Goal: Task Accomplishment & Management: Complete application form

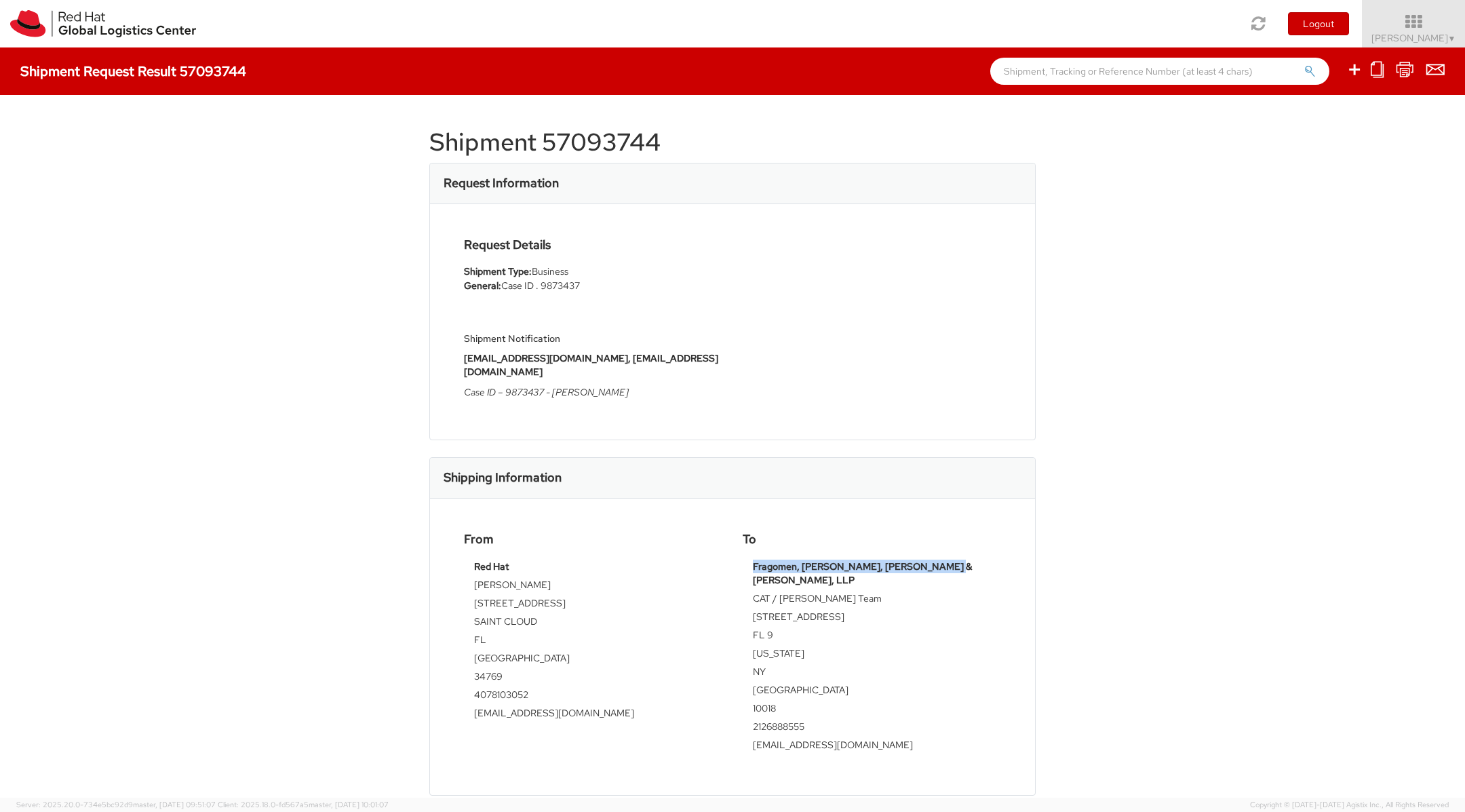
drag, startPoint x: 753, startPoint y: 551, endPoint x: 976, endPoint y: 550, distance: 223.0
click at [976, 560] on td "Fragomen, Del Rey, Bernsen & Loewy, LLP" at bounding box center [872, 576] width 238 height 32
copy strong "Fragomen, Del Rey, Bernsen & Loewy, LLP"
drag, startPoint x: 756, startPoint y: 575, endPoint x: 897, endPoint y: 574, distance: 141.0
click at [897, 592] on td "CAT / Cuomo-Iyer Team" at bounding box center [872, 600] width 238 height 18
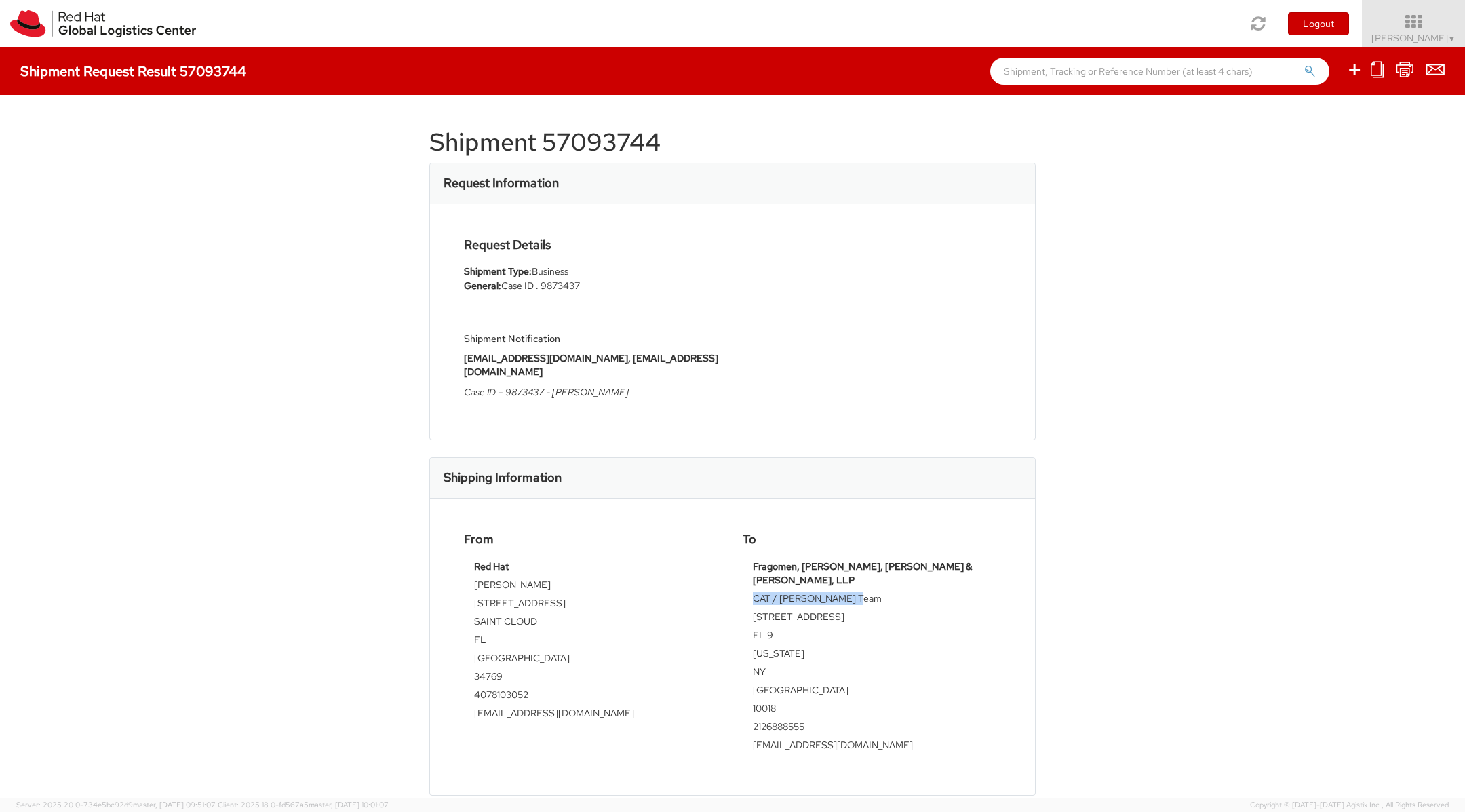
copy td "CAT / Cuomo-Iyer Team"
drag, startPoint x: 753, startPoint y: 590, endPoint x: 846, endPoint y: 587, distance: 93.0
click at [846, 610] on td "1400 Broadway" at bounding box center [872, 619] width 238 height 18
copy td "1400 Broadway"
drag, startPoint x: 751, startPoint y: 605, endPoint x: 798, endPoint y: 605, distance: 47.0
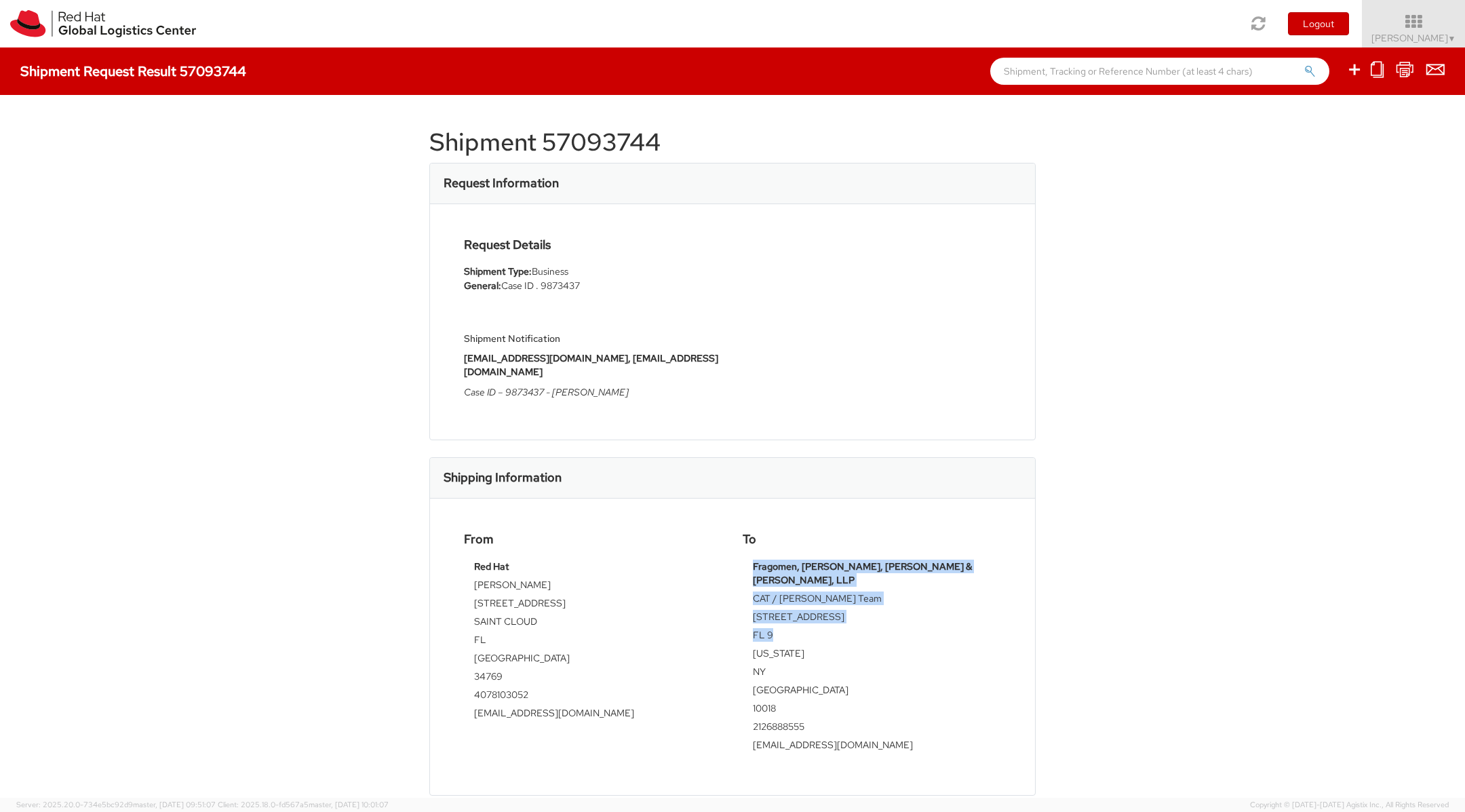
click at [798, 605] on div "Fragomen, Del Rey, Bernsen & Loewy, LLP CAT / Cuomo-Iyer Team 1400 Broadway FL …" at bounding box center [872, 661] width 258 height 201
click at [785, 628] on td "FL 9" at bounding box center [872, 637] width 238 height 18
drag, startPoint x: 782, startPoint y: 610, endPoint x: 737, endPoint y: 610, distance: 45.0
click at [737, 610] on div "To Fragomen, Del Rey, Bernsen & Loewy, LLP CAT / Cuomo-Iyer Team 1400 Broadway …" at bounding box center [872, 646] width 279 height 228
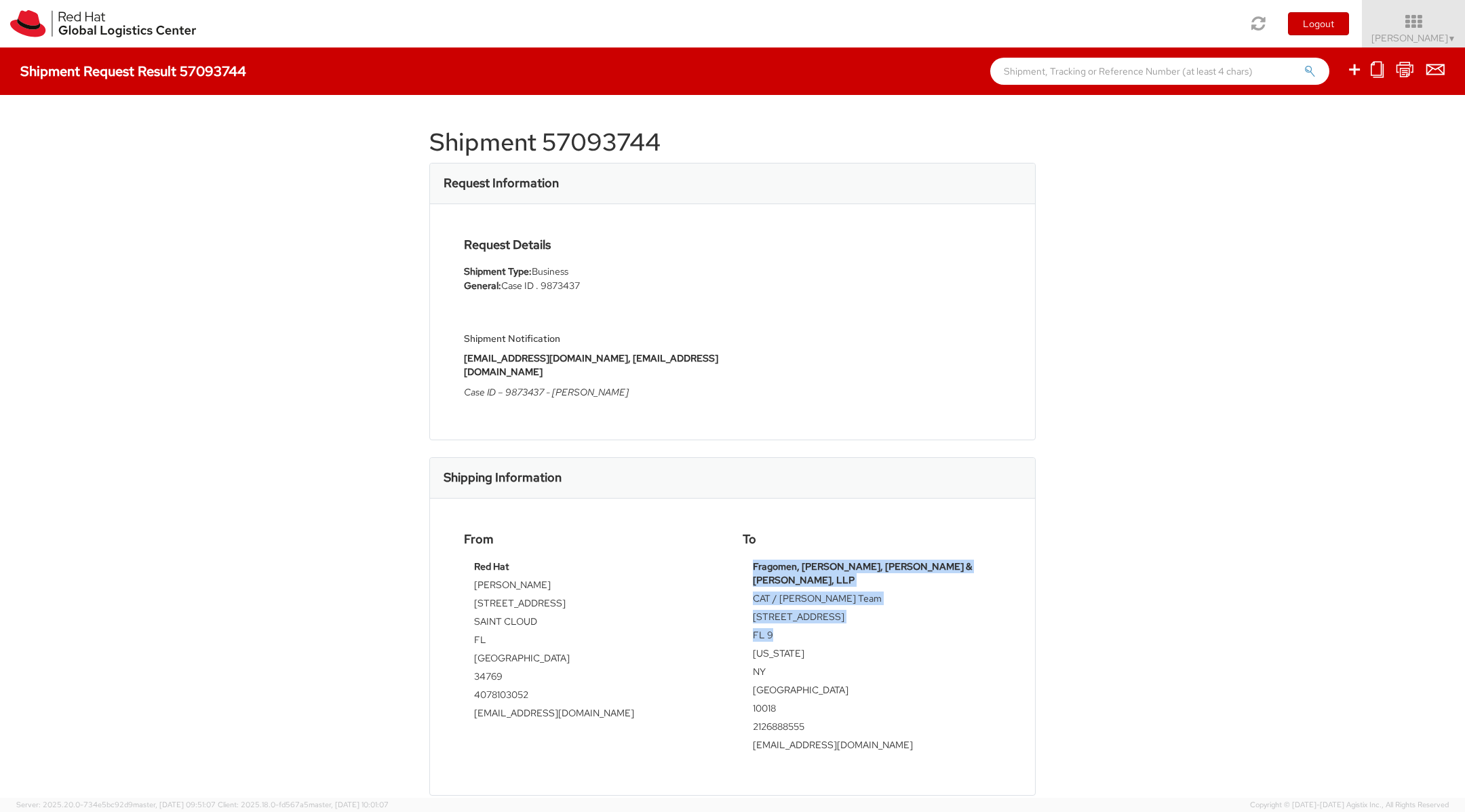
drag, startPoint x: 751, startPoint y: 609, endPoint x: 775, endPoint y: 609, distance: 24.0
click at [775, 609] on div "Fragomen, Del Rey, Bernsen & Loewy, LLP CAT / Cuomo-Iyer Team 1400 Broadway FL …" at bounding box center [872, 661] width 258 height 201
click at [774, 628] on td "FL 9" at bounding box center [872, 637] width 238 height 18
drag, startPoint x: 773, startPoint y: 606, endPoint x: 754, endPoint y: 609, distance: 19.2
click at [754, 628] on td "FL 9" at bounding box center [872, 637] width 238 height 18
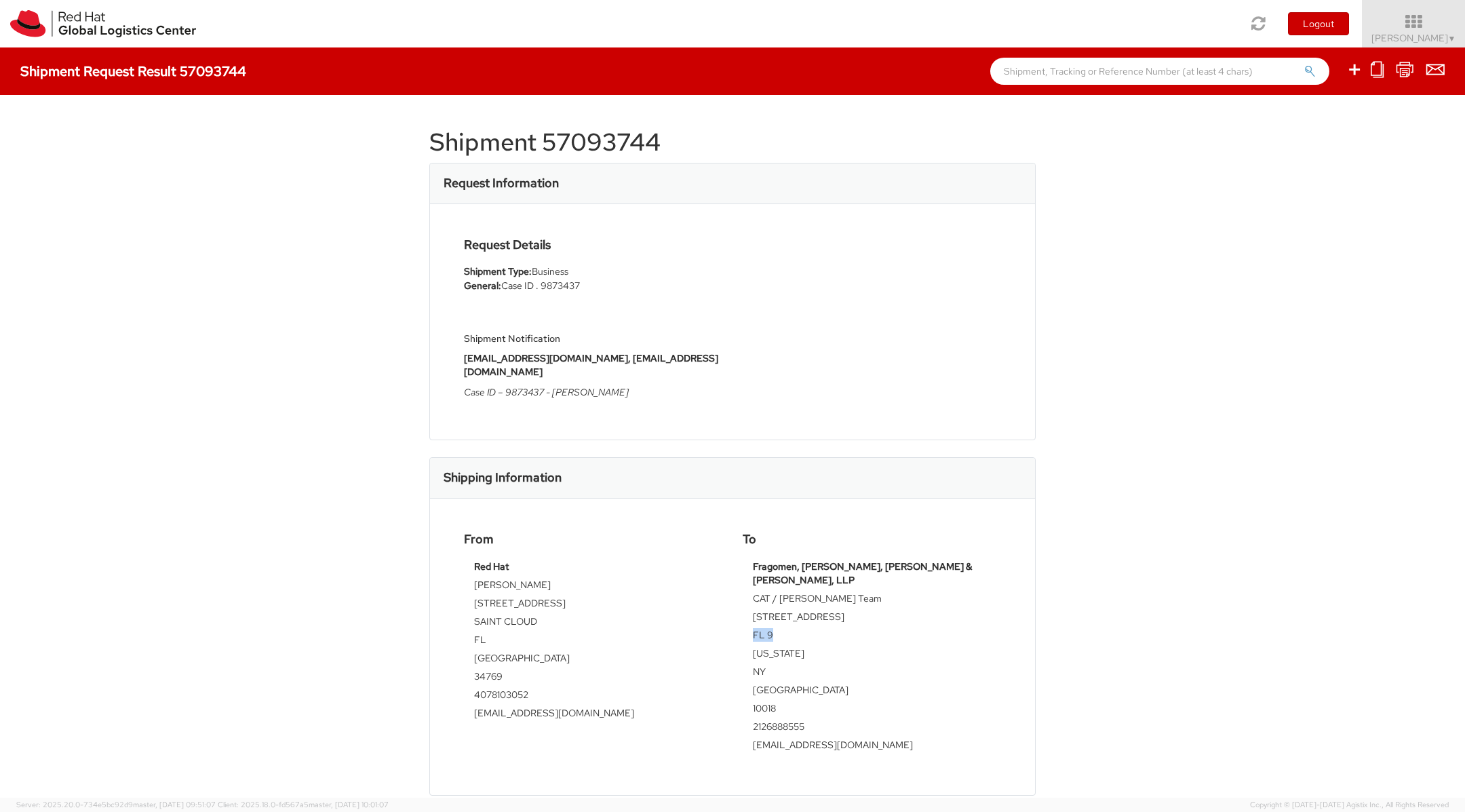
copy td "FL 9"
click at [764, 702] on td "10018" at bounding box center [872, 710] width 238 height 18
copy td "10018"
click at [770, 719] on td "2126888555" at bounding box center [872, 728] width 238 height 18
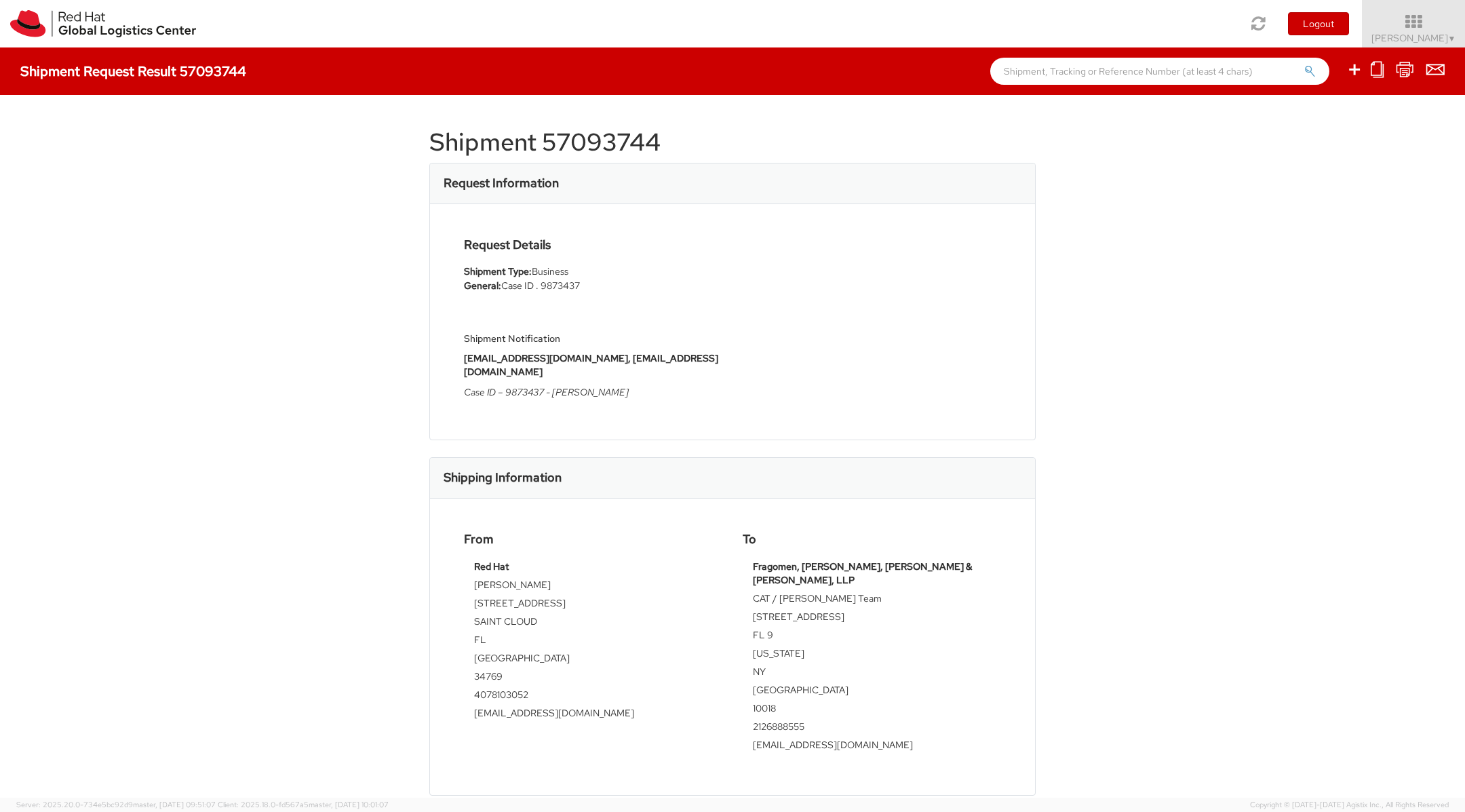
click at [770, 719] on td "2126888555" at bounding box center [872, 728] width 238 height 18
copy td "2126888555"
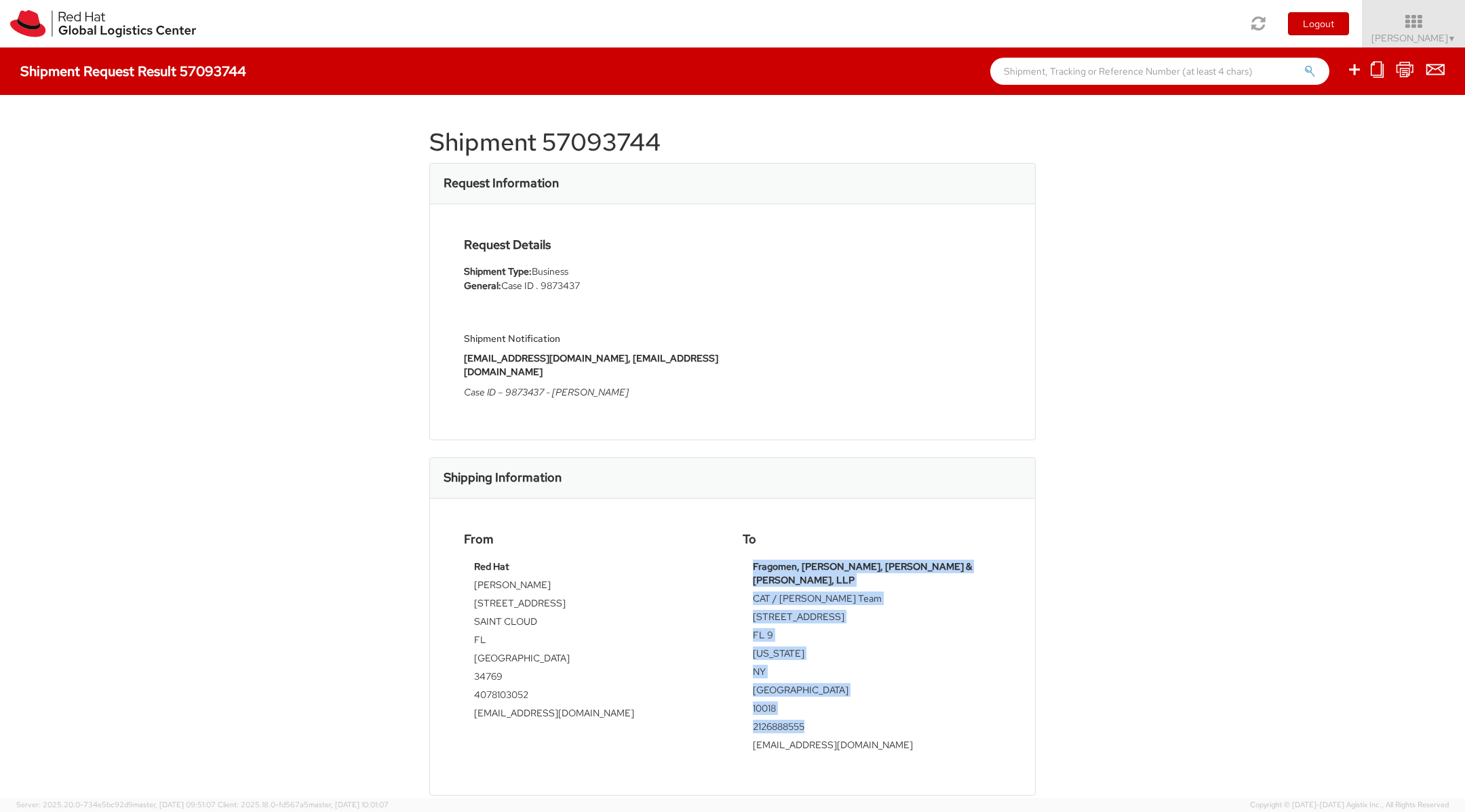
drag, startPoint x: 751, startPoint y: 718, endPoint x: 859, endPoint y: 707, distance: 108.6
click at [859, 707] on div "Fragomen, Del Rey, Bernsen & Loewy, LLP CAT / Cuomo-Iyer Team 1400 Broadway FL …" at bounding box center [872, 661] width 258 height 201
click at [894, 738] on td "rhimmigration@fragomen.com" at bounding box center [872, 746] width 238 height 18
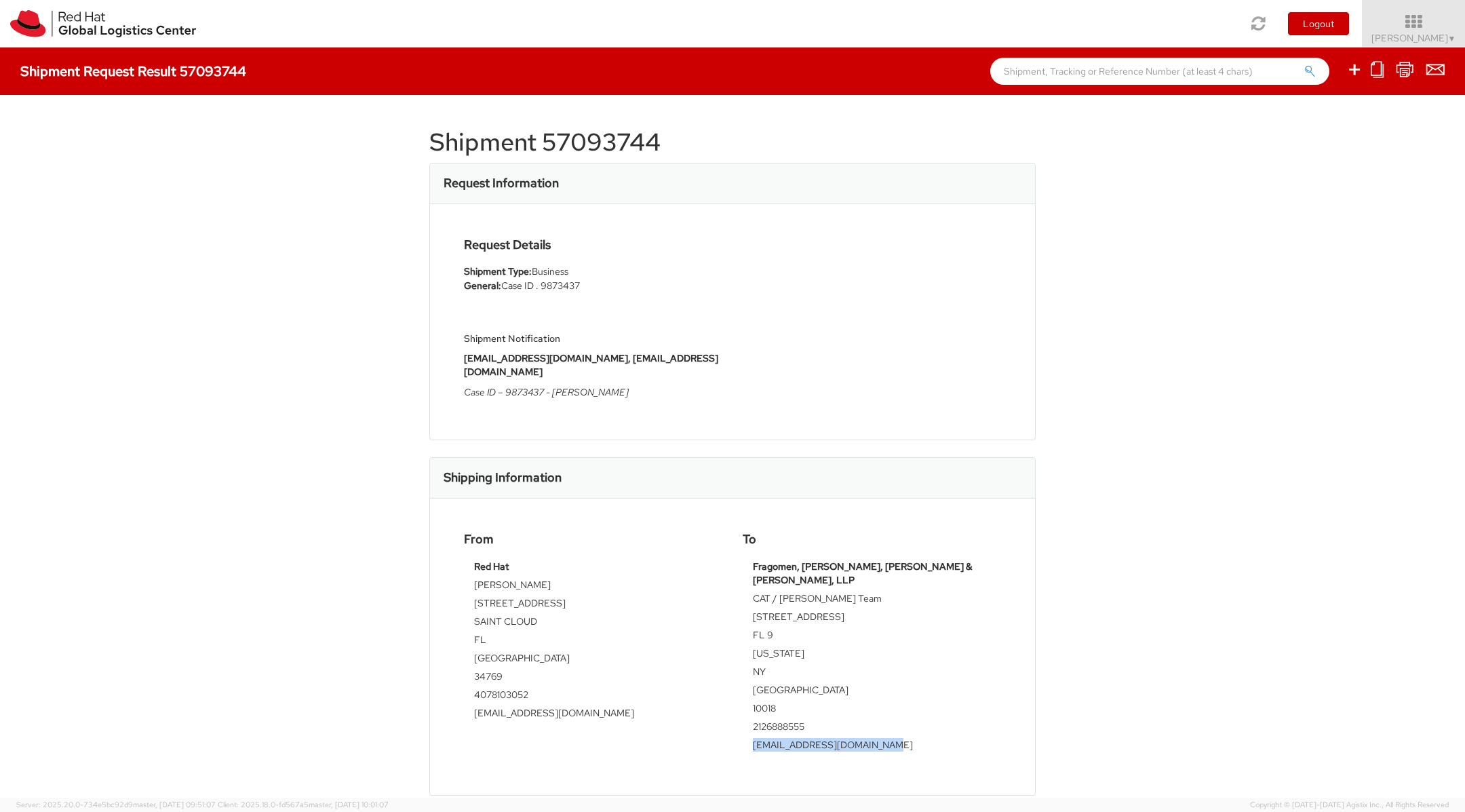
drag, startPoint x: 882, startPoint y: 716, endPoint x: 753, endPoint y: 713, distance: 129.0
click at [753, 738] on td "rhimmigration@fragomen.com" at bounding box center [872, 746] width 238 height 18
copy td "rhimmigration@fragomen.com"
drag, startPoint x: 666, startPoint y: 140, endPoint x: 400, endPoint y: 149, distance: 266.2
click at [400, 149] on div "Shipment 57093744 Request Information Request Details Shipment Type: Business G…" at bounding box center [732, 446] width 1465 height 703
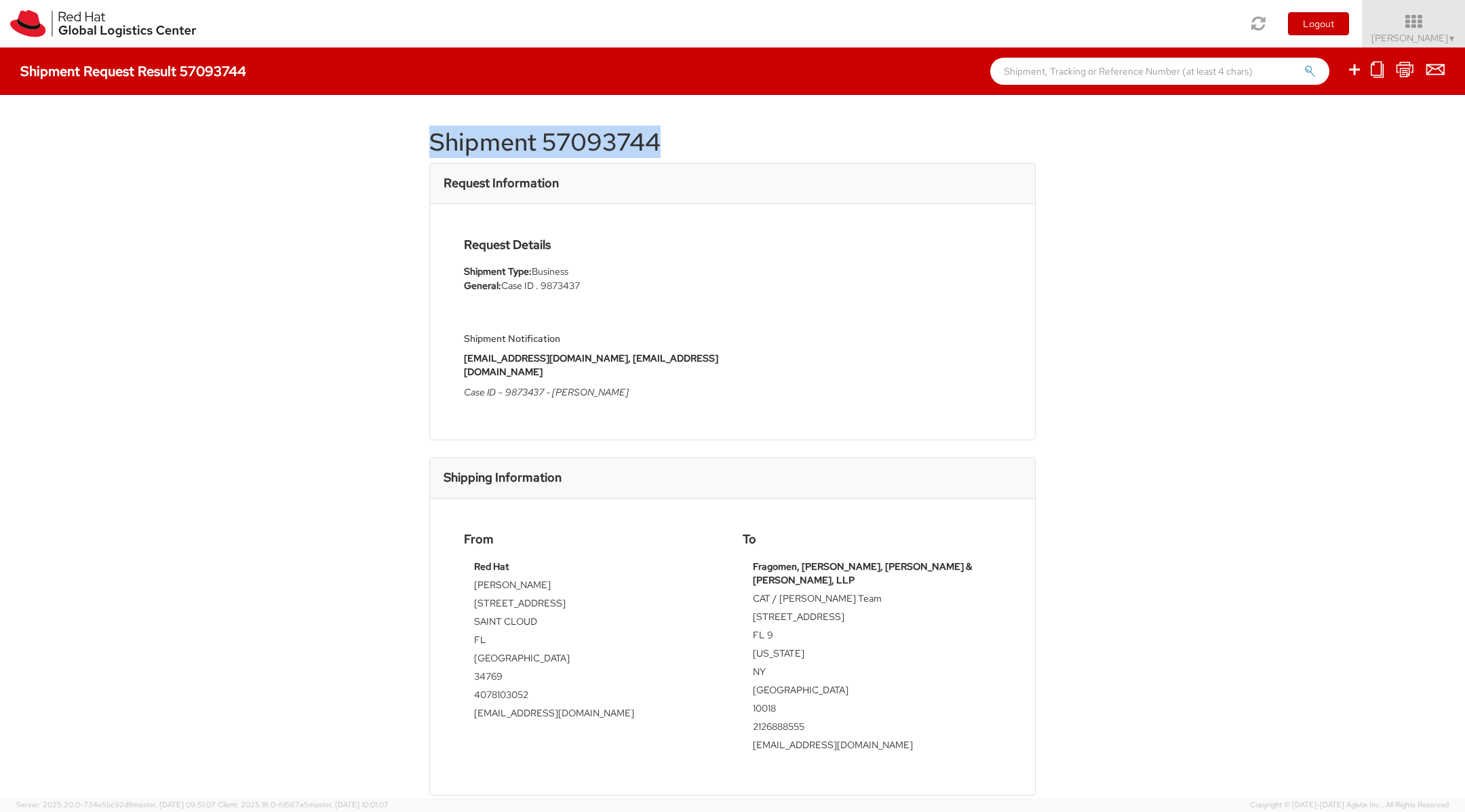
copy h1 "Shipment 57093744"
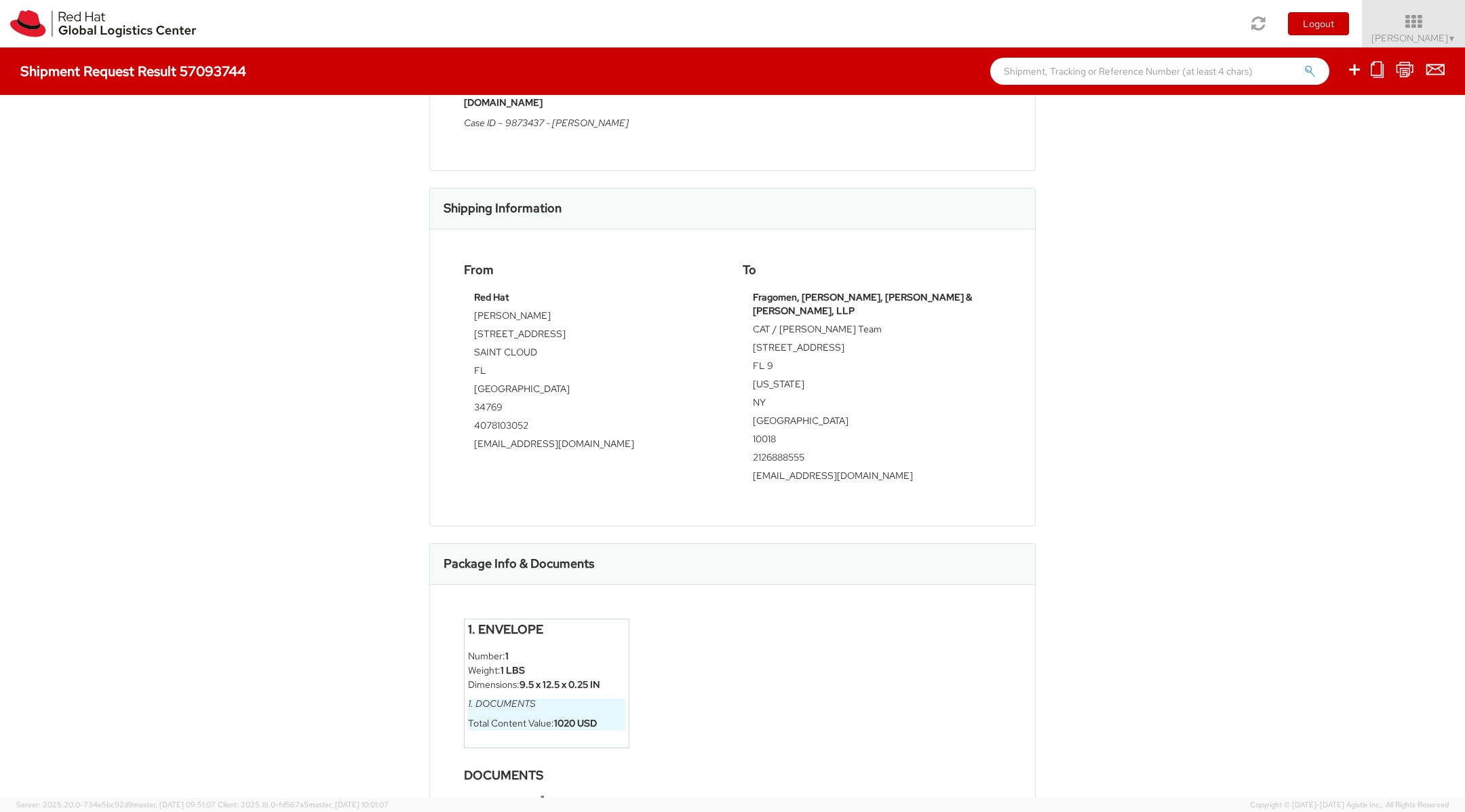
scroll to position [302, 0]
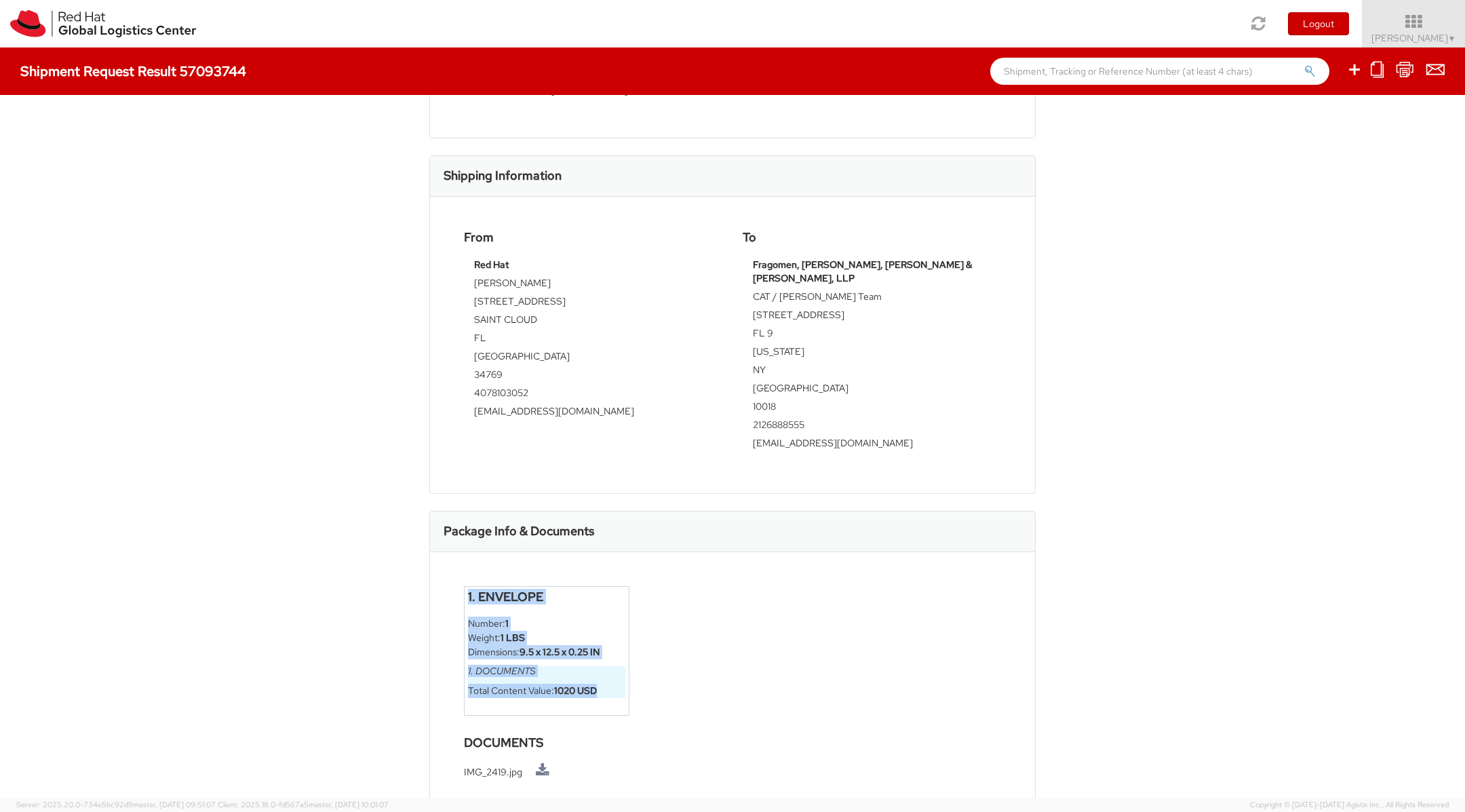
drag, startPoint x: 601, startPoint y: 661, endPoint x: 451, endPoint y: 562, distance: 179.7
click at [451, 562] on div "1. Envelope Number: 1 Weight: 1 LBS Dimensions: 9.5 x 12.5 x 0.25 IN 1. Documen…" at bounding box center [732, 690] width 605 height 275
copy div "1. Envelope Number: 1 Weight: 1 LBS Dimensions: 9.5 x 12.5 x 0.25 IN 1. Documen…"
click at [331, 360] on div "Shipment 57093744 Request Information Request Details Shipment Type: Business G…" at bounding box center [732, 446] width 1465 height 703
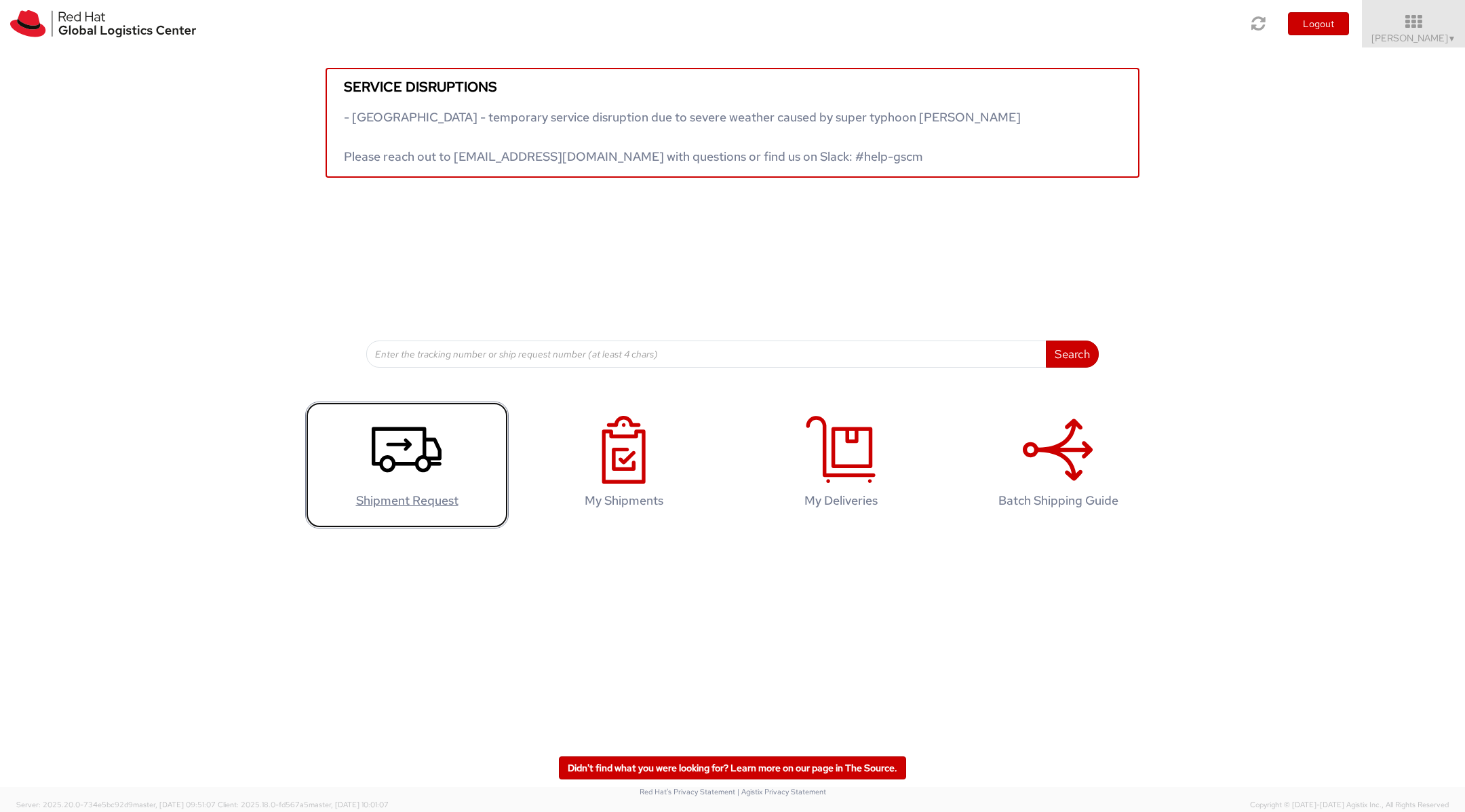
click at [406, 484] on agx-glyph at bounding box center [407, 480] width 70 height 12
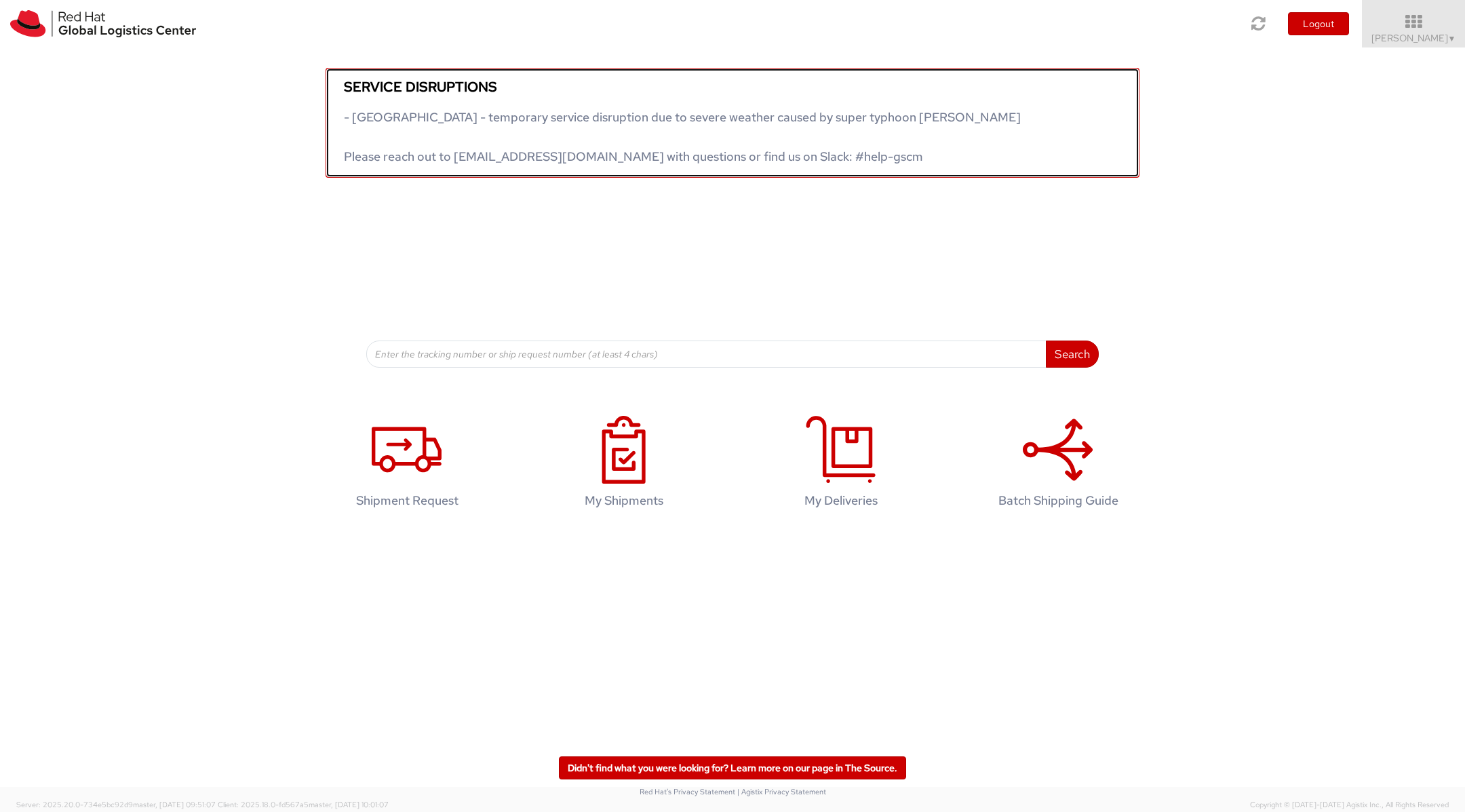
click at [817, 158] on span "- [GEOGRAPHIC_DATA] - temporary service disruption due to severe weather caused…" at bounding box center [683, 136] width 677 height 55
click at [814, 154] on span "- [GEOGRAPHIC_DATA] - temporary service disruption due to severe weather caused…" at bounding box center [683, 136] width 677 height 55
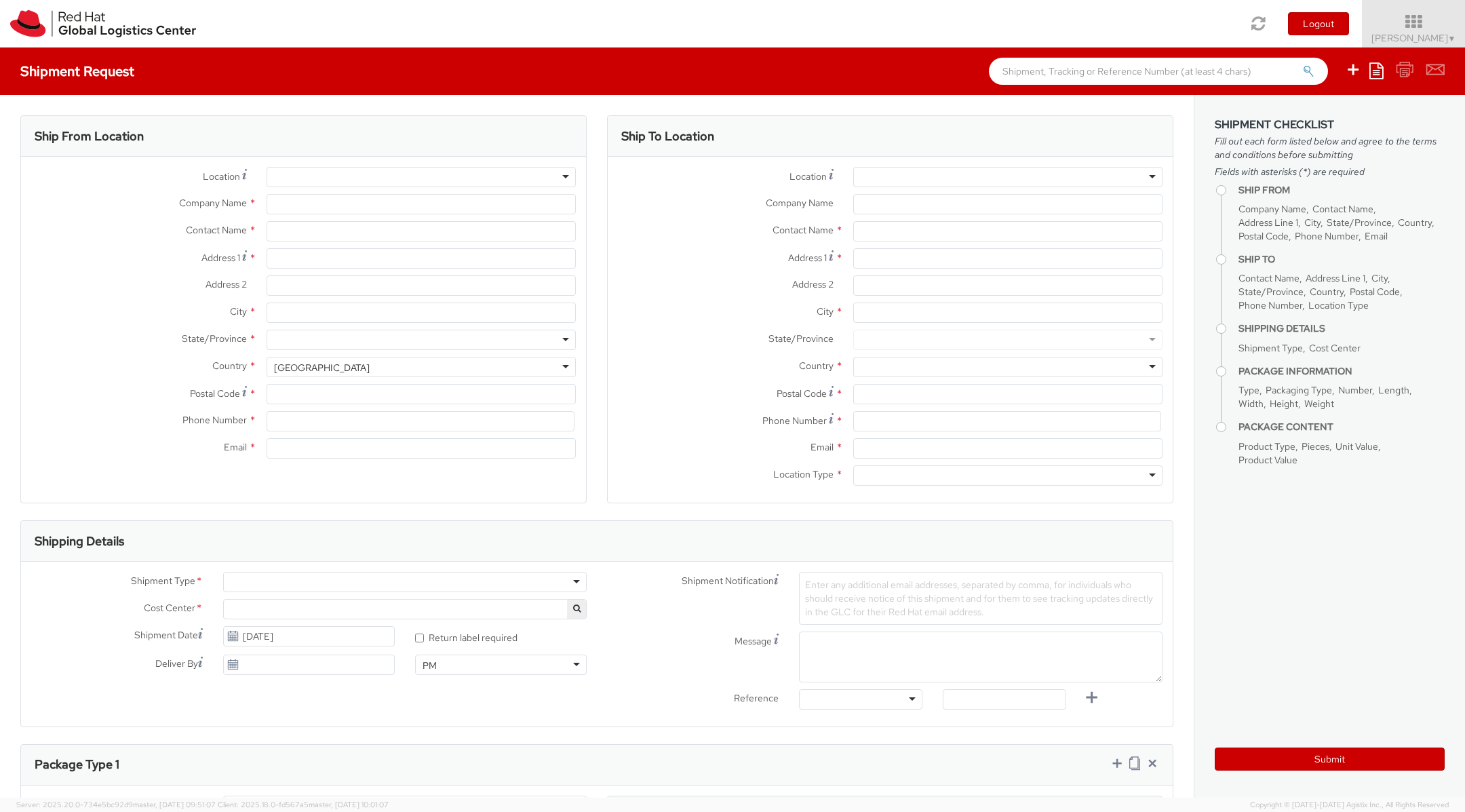
select select "220"
select select
type input "Red Hat"
type input "[PERSON_NAME]"
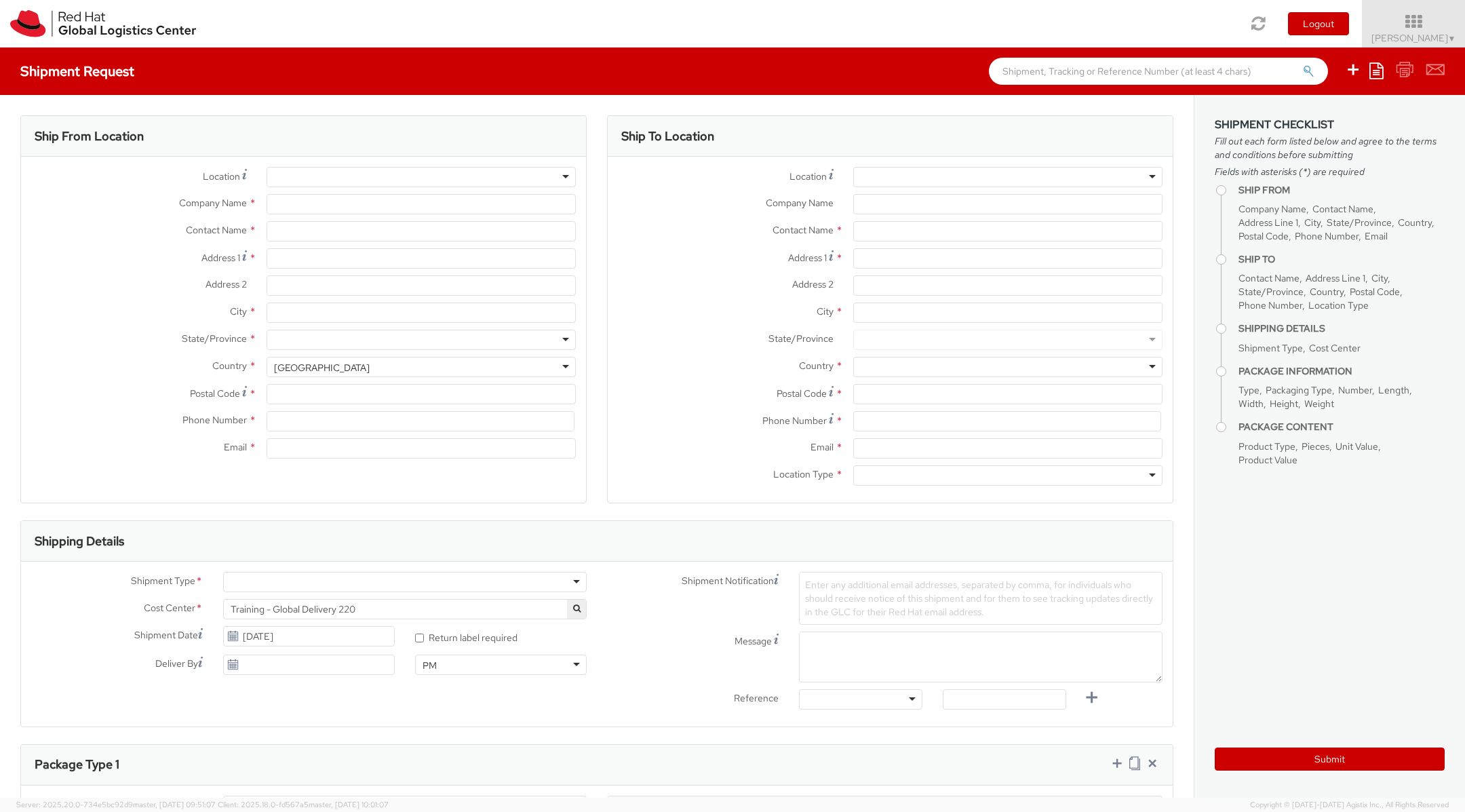
type input "5715140959"
type input "aandrade@redhat.com"
drag, startPoint x: 361, startPoint y: 235, endPoint x: 194, endPoint y: 198, distance: 171.0
click at [194, 198] on div "Location * RH - Remote RH - Remote RH - Amsterdam - MSO RH - Amsterdam Data Cen…" at bounding box center [304, 316] width 565 height 298
type input "ADRIAN ANDRADE"
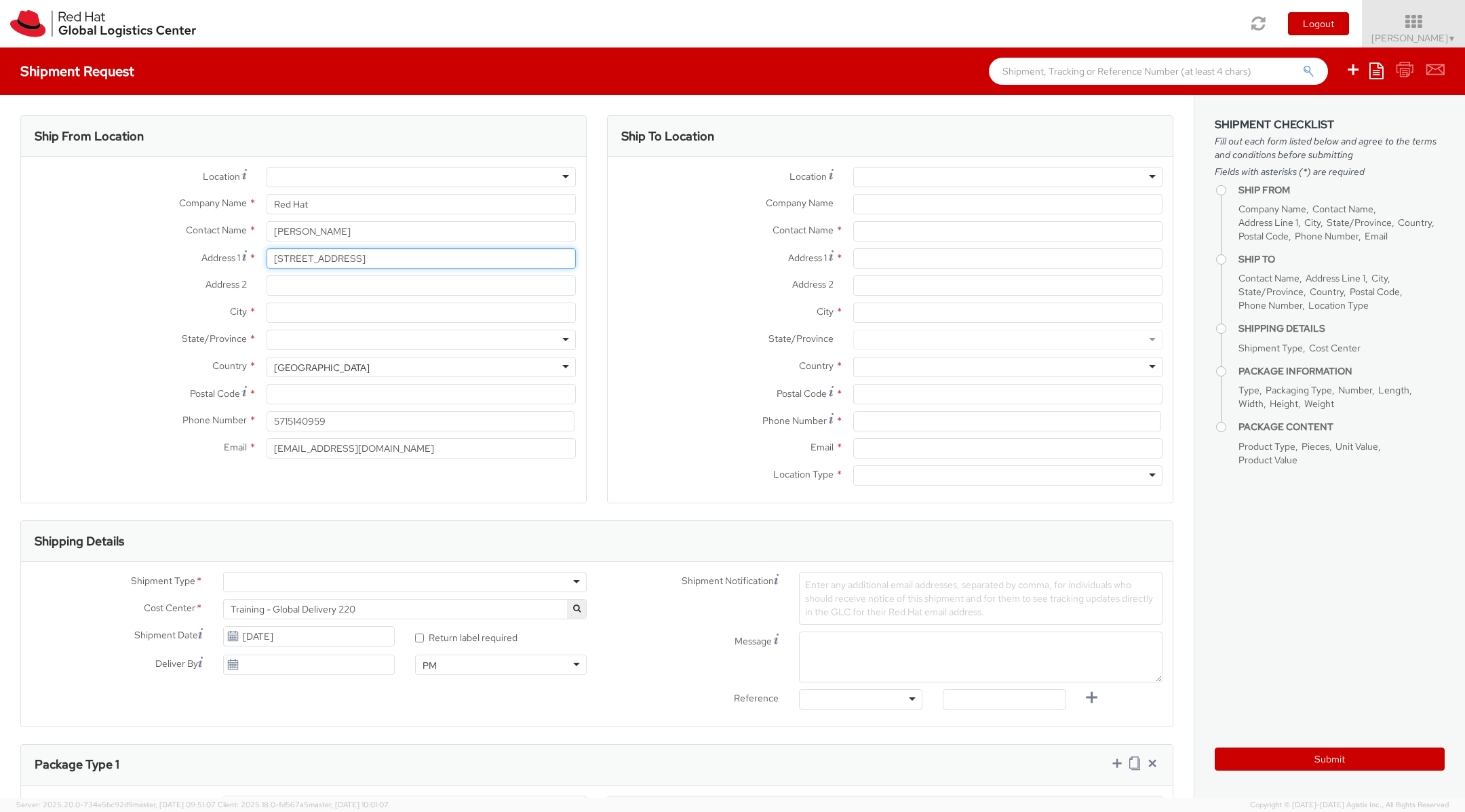
type input "2600 LAUNCHPAD AVE"
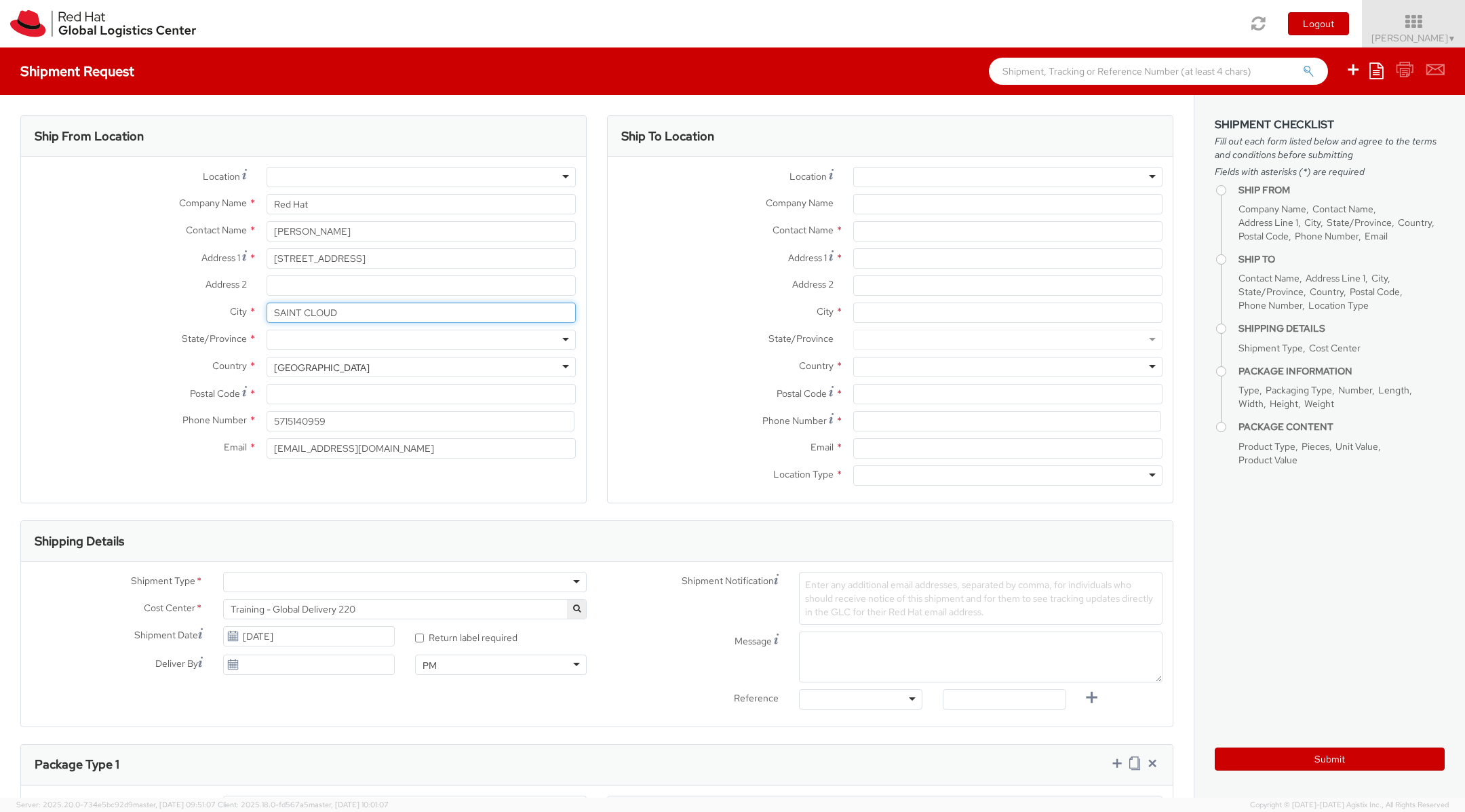
type input "SAINT CLOUD"
type input "FLO"
click at [293, 397] on input "Postal Code *" at bounding box center [421, 394] width 309 height 20
type input "34769"
type input "4078103052"
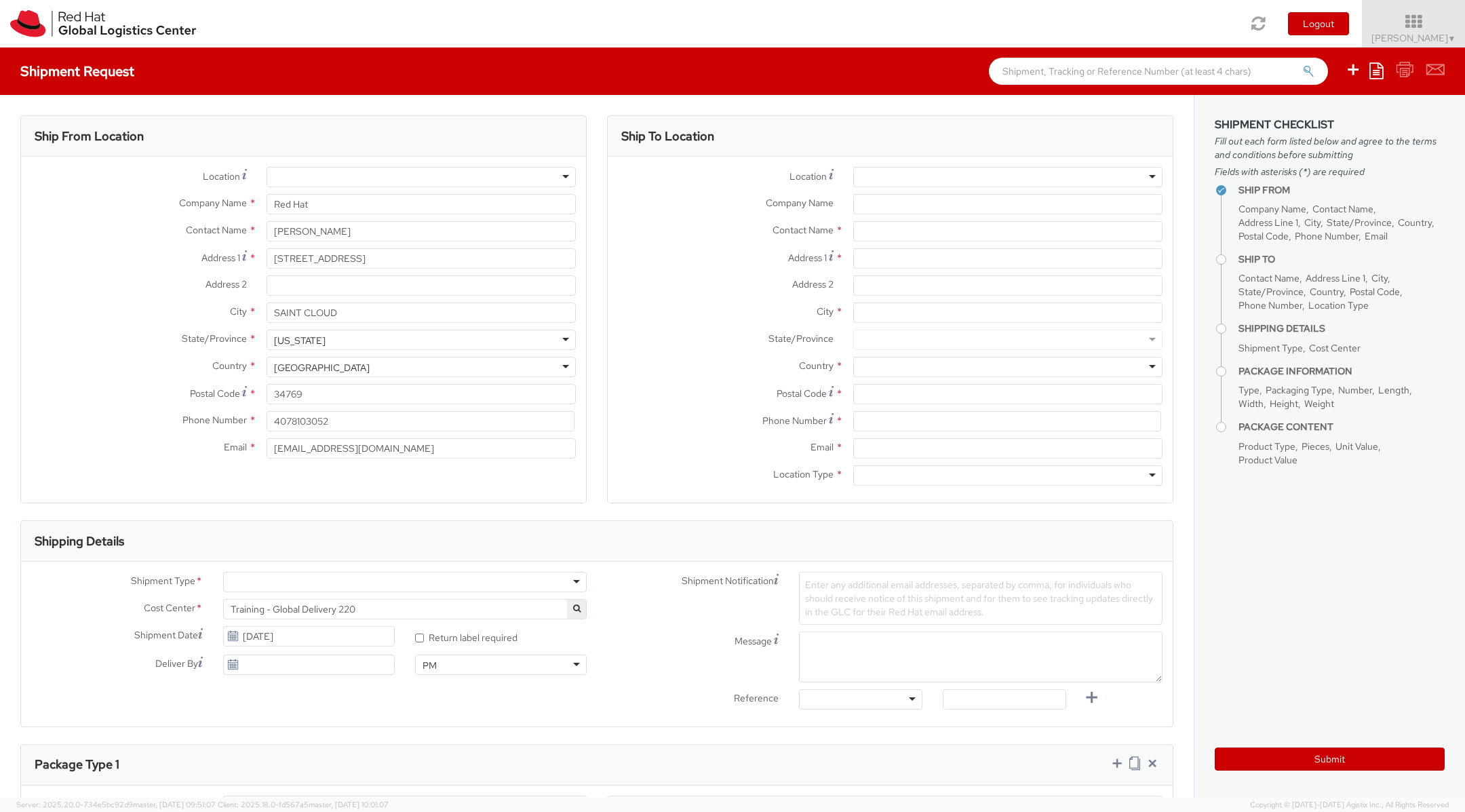
click at [889, 183] on div at bounding box center [1007, 177] width 309 height 20
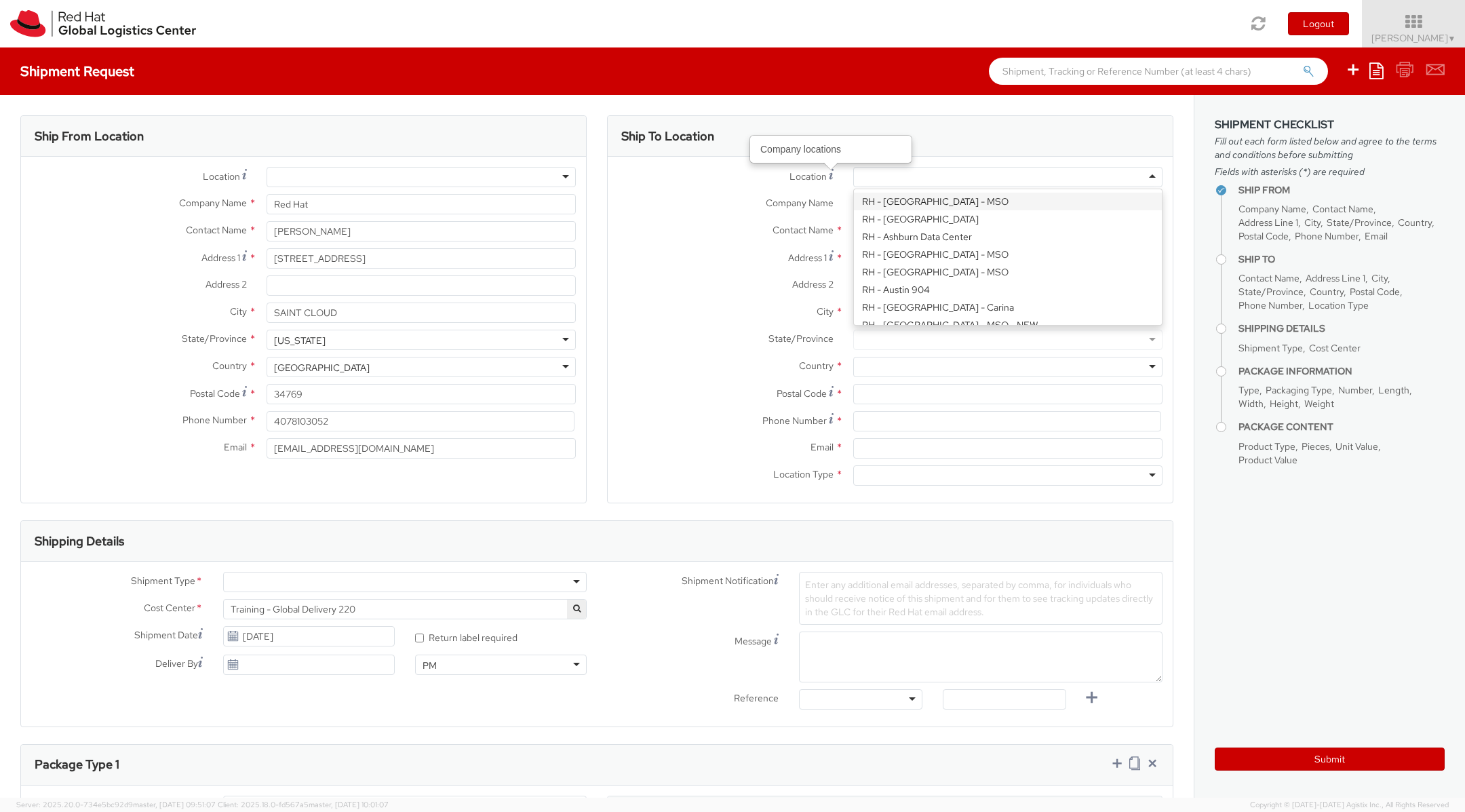
click at [807, 168] on label "Location Company locations *" at bounding box center [725, 176] width 235 height 18
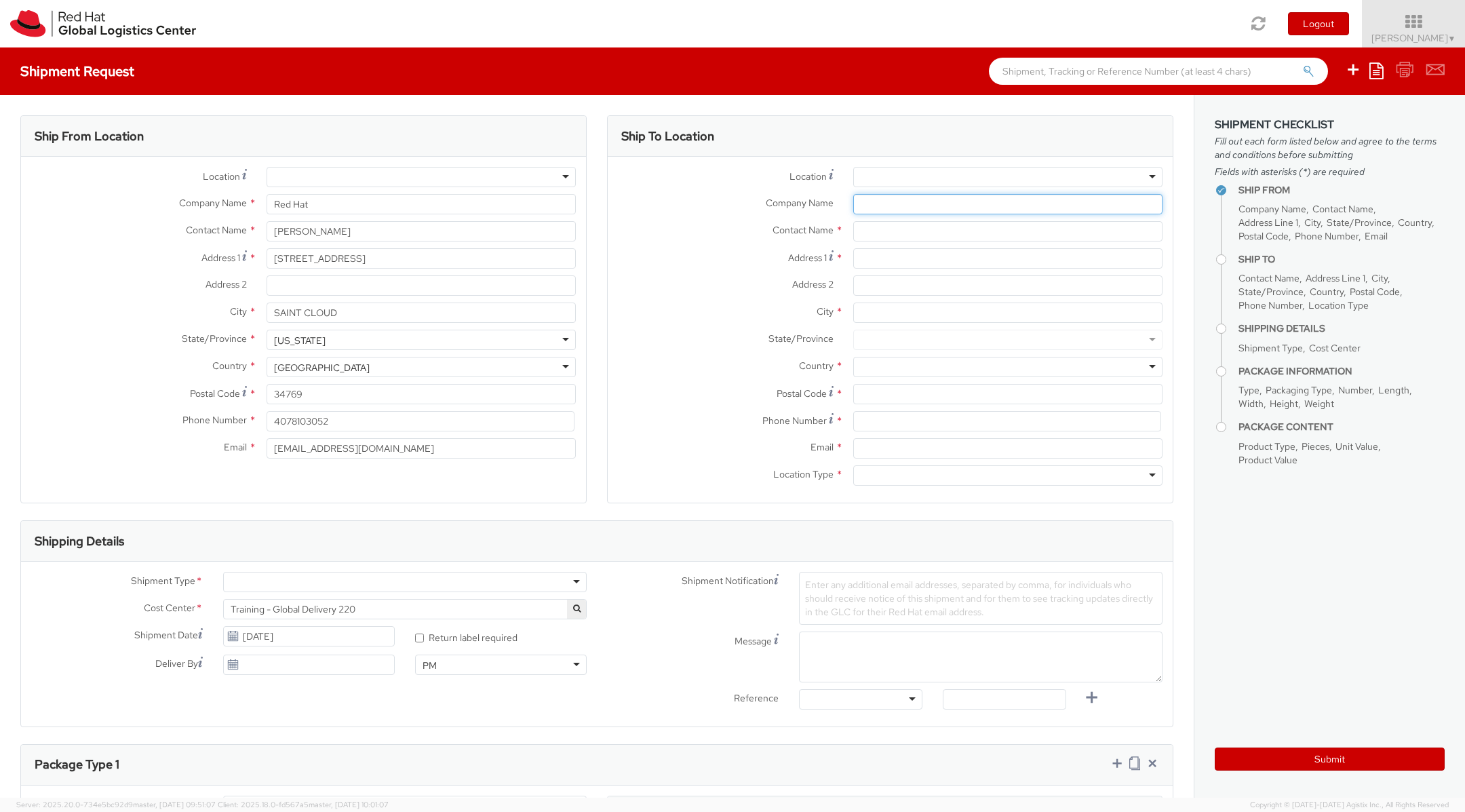
click at [859, 206] on input "Company Name *" at bounding box center [1007, 204] width 309 height 20
paste input "Fragomen, Del Rey, Bernsen & Loewy, LLP"
type input "Fragomen, Del Rey, Bernsen & Loewy, LLP"
click at [888, 234] on input "text" at bounding box center [1007, 231] width 309 height 20
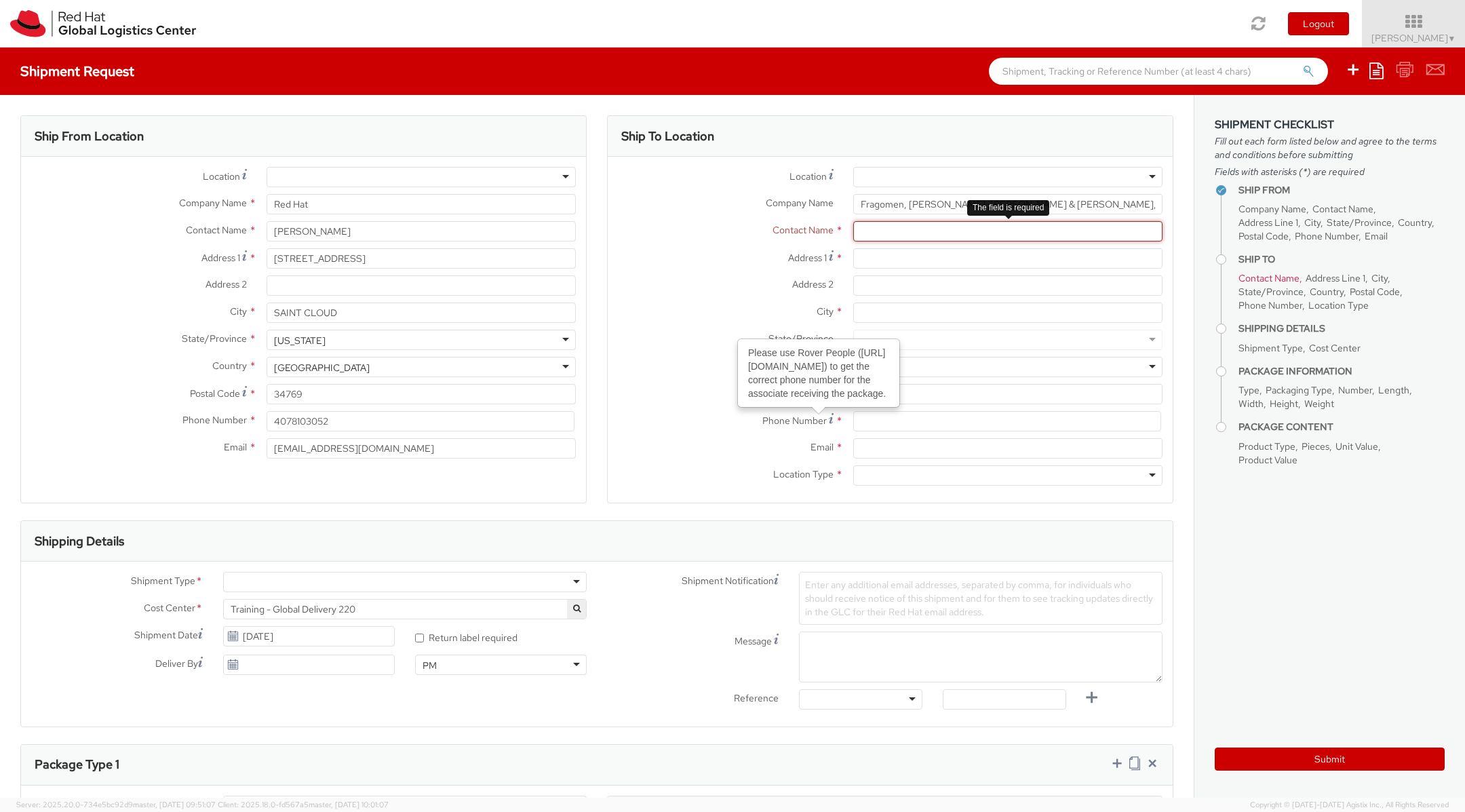
paste input "CAT / Cuomo-Iyer Team"
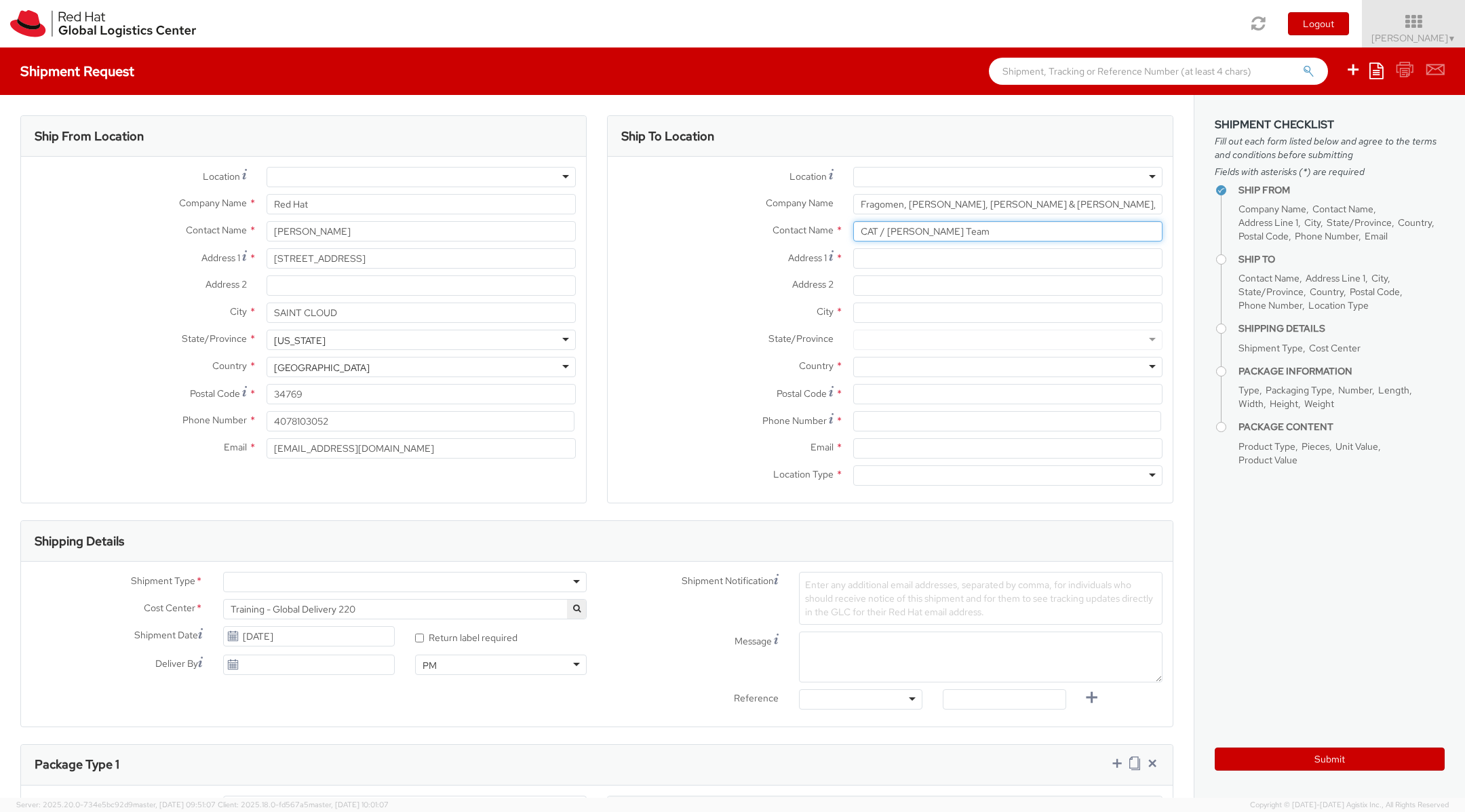
type input "CAT / Cuomo-Iyer Team"
click at [873, 260] on input "Address 1 *" at bounding box center [1007, 258] width 309 height 20
paste input "1400 Broadway"
type input "1400 Broadway"
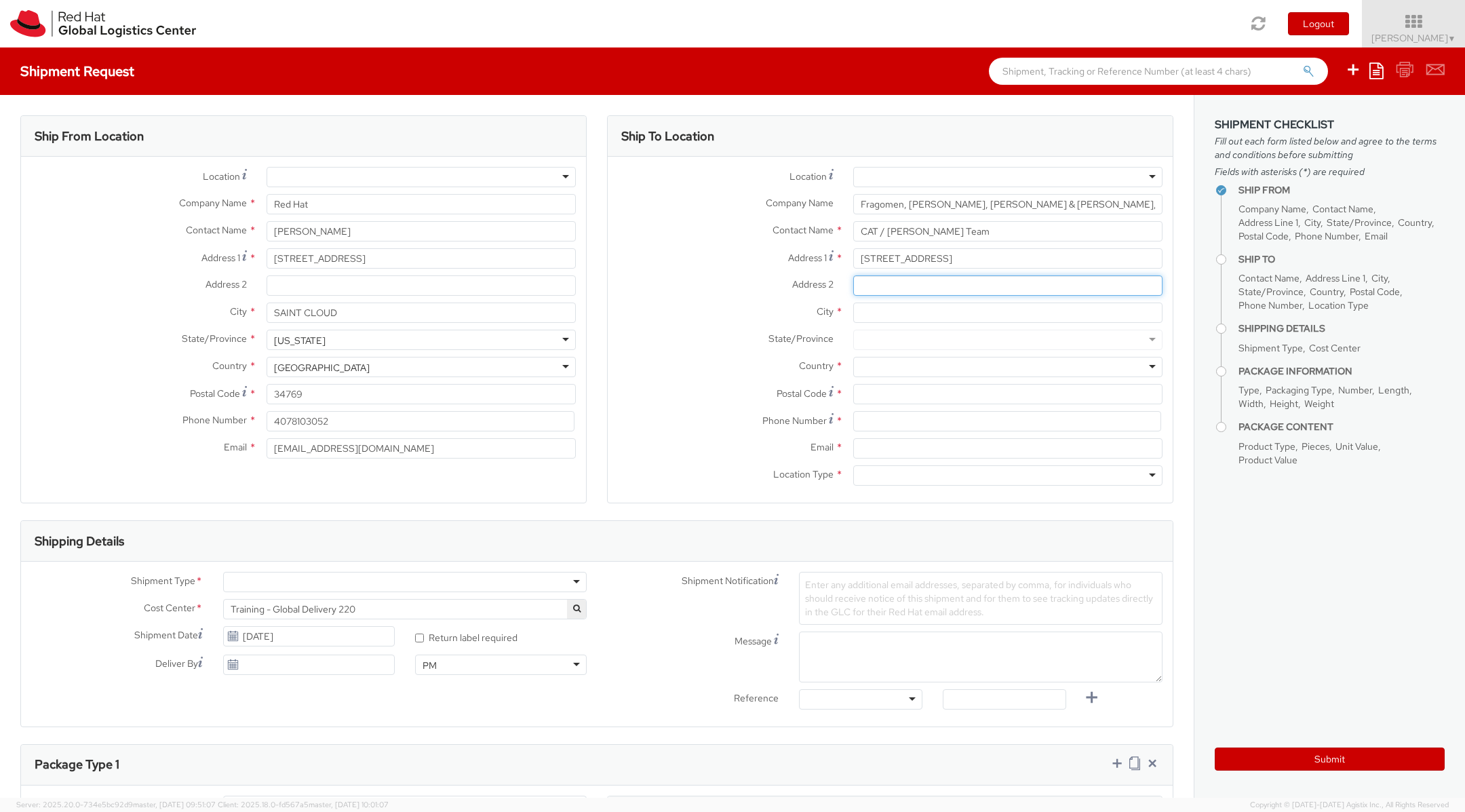
click at [872, 289] on input "Address 2 *" at bounding box center [1007, 285] width 309 height 20
paste input "FL 9"
type input "FL 9"
type input "n"
type input "NEW YORK"
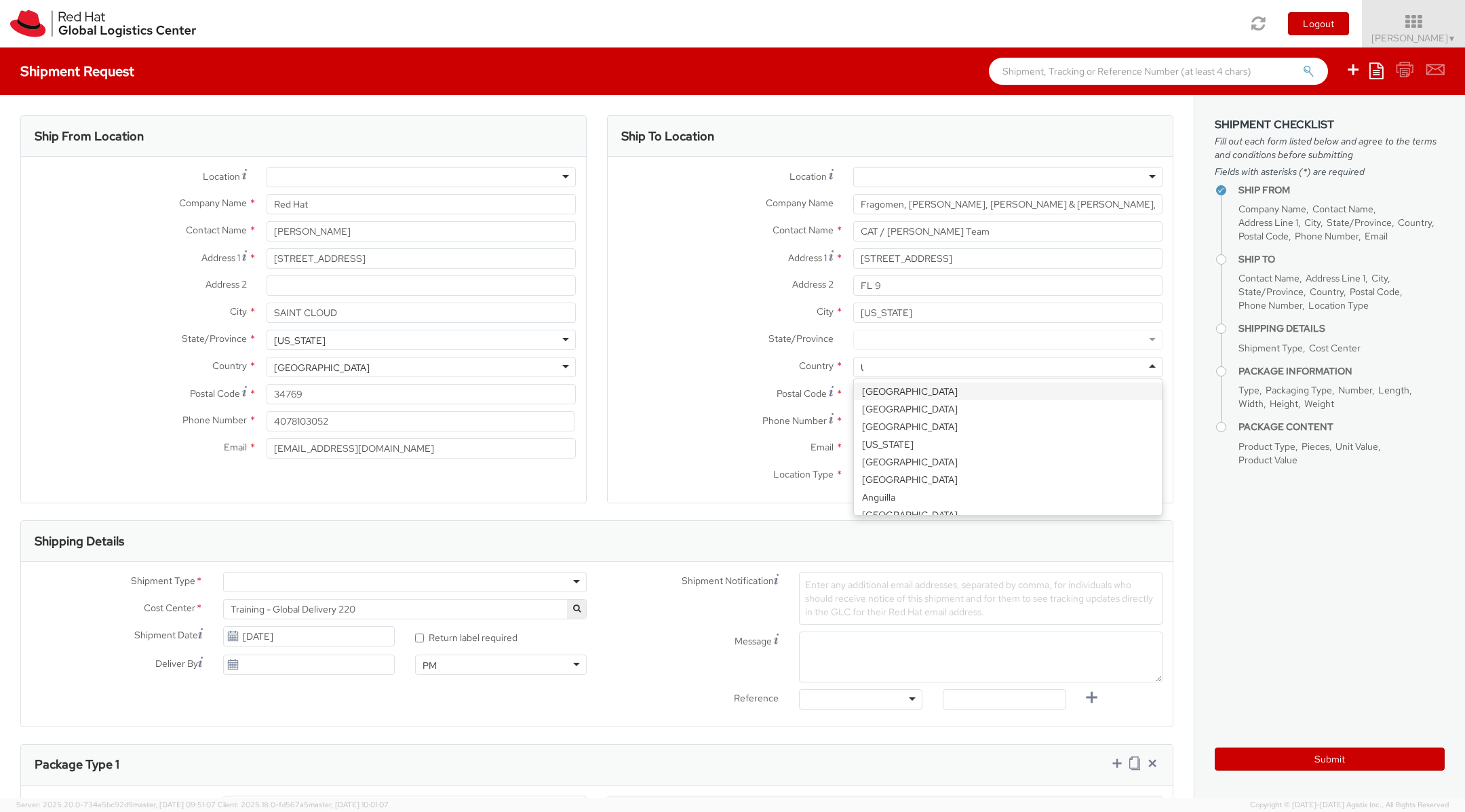
type input "UNI"
click at [880, 337] on div at bounding box center [1007, 340] width 309 height 20
type input "NEW"
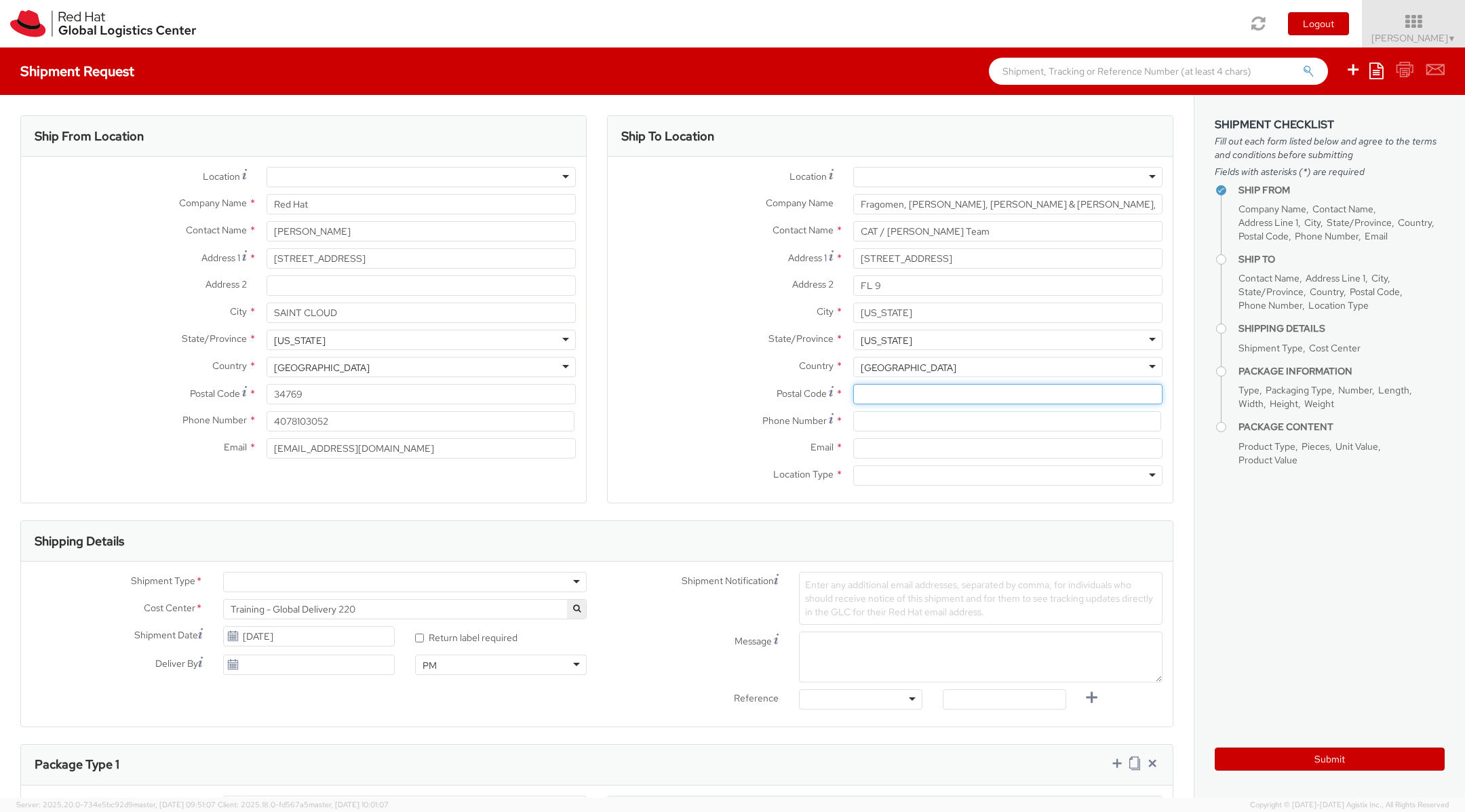
click at [874, 392] on input "Postal Code *" at bounding box center [1007, 394] width 309 height 20
paste input "10018"
type input "10018"
click at [861, 418] on input at bounding box center [1007, 421] width 308 height 20
paste input "2126888555"
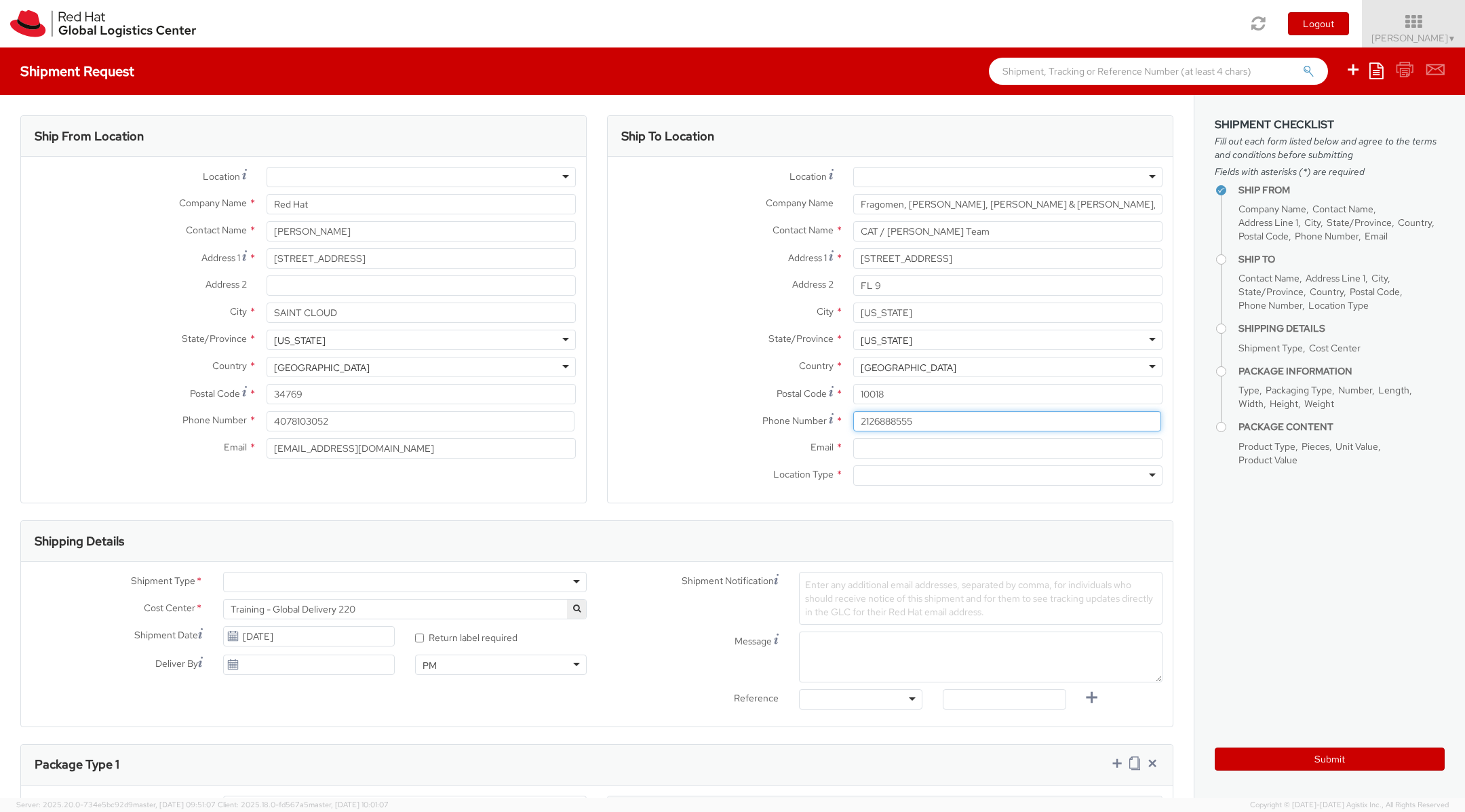
type input "2126888555"
click at [864, 448] on input "Email *" at bounding box center [1007, 448] width 309 height 20
paste input "rhimmigration@fragomen.com"
type input "rhimmigration@fragomen.com"
click at [876, 476] on div at bounding box center [1007, 475] width 309 height 20
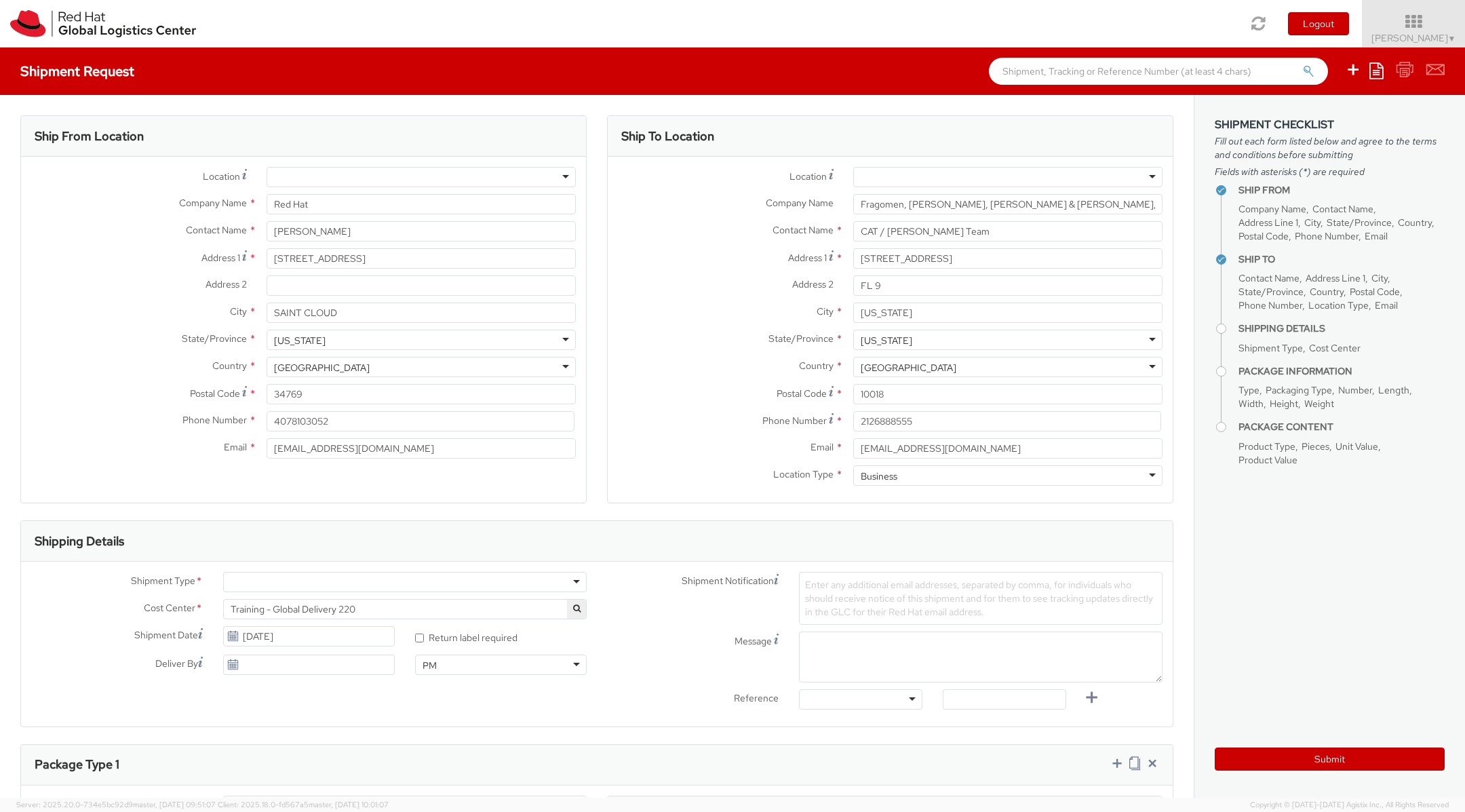
click at [868, 521] on div "Shipping Details" at bounding box center [597, 541] width 1152 height 41
click at [323, 580] on div at bounding box center [404, 581] width 363 height 20
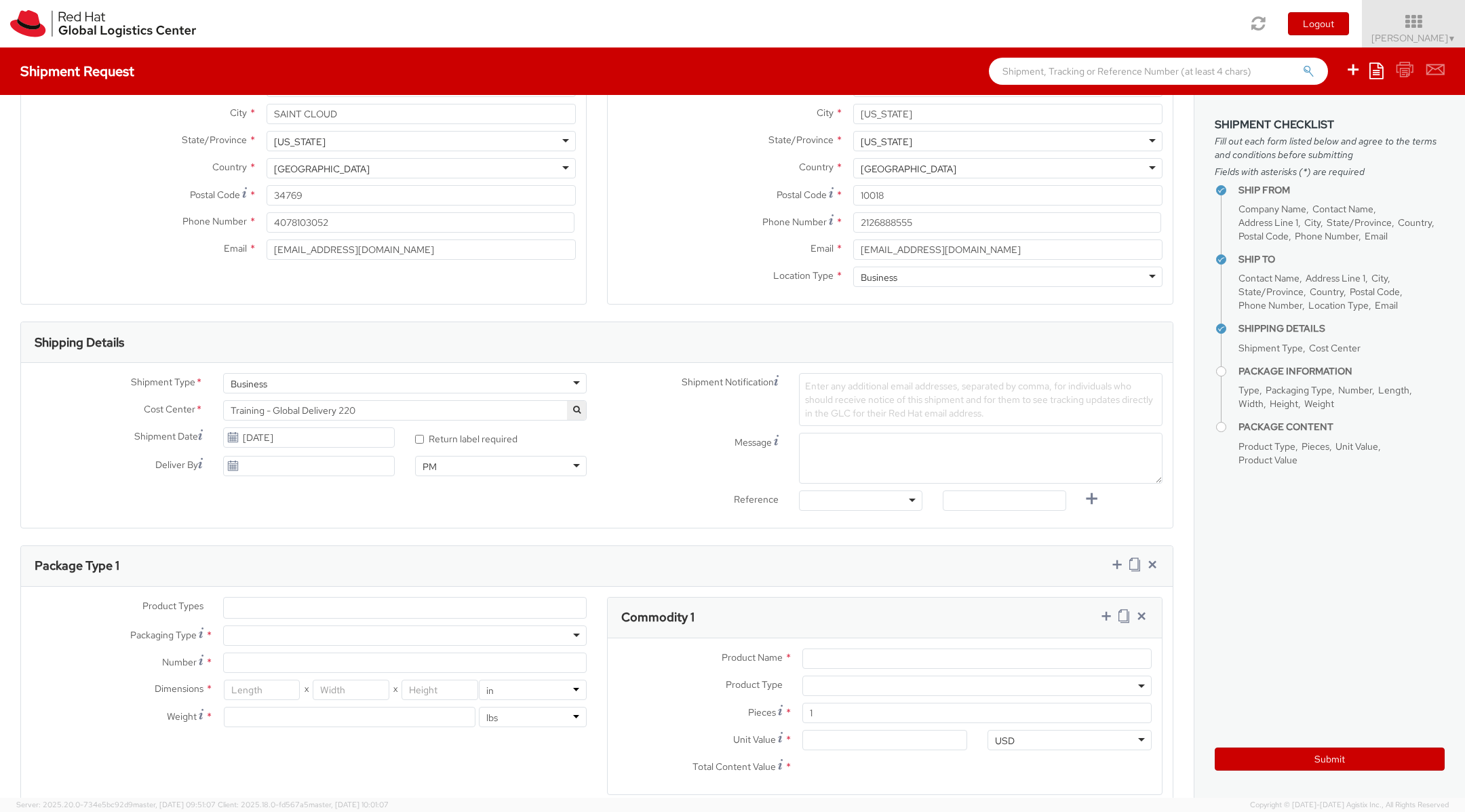
scroll to position [200, 0]
click at [373, 611] on ul at bounding box center [405, 606] width 362 height 20
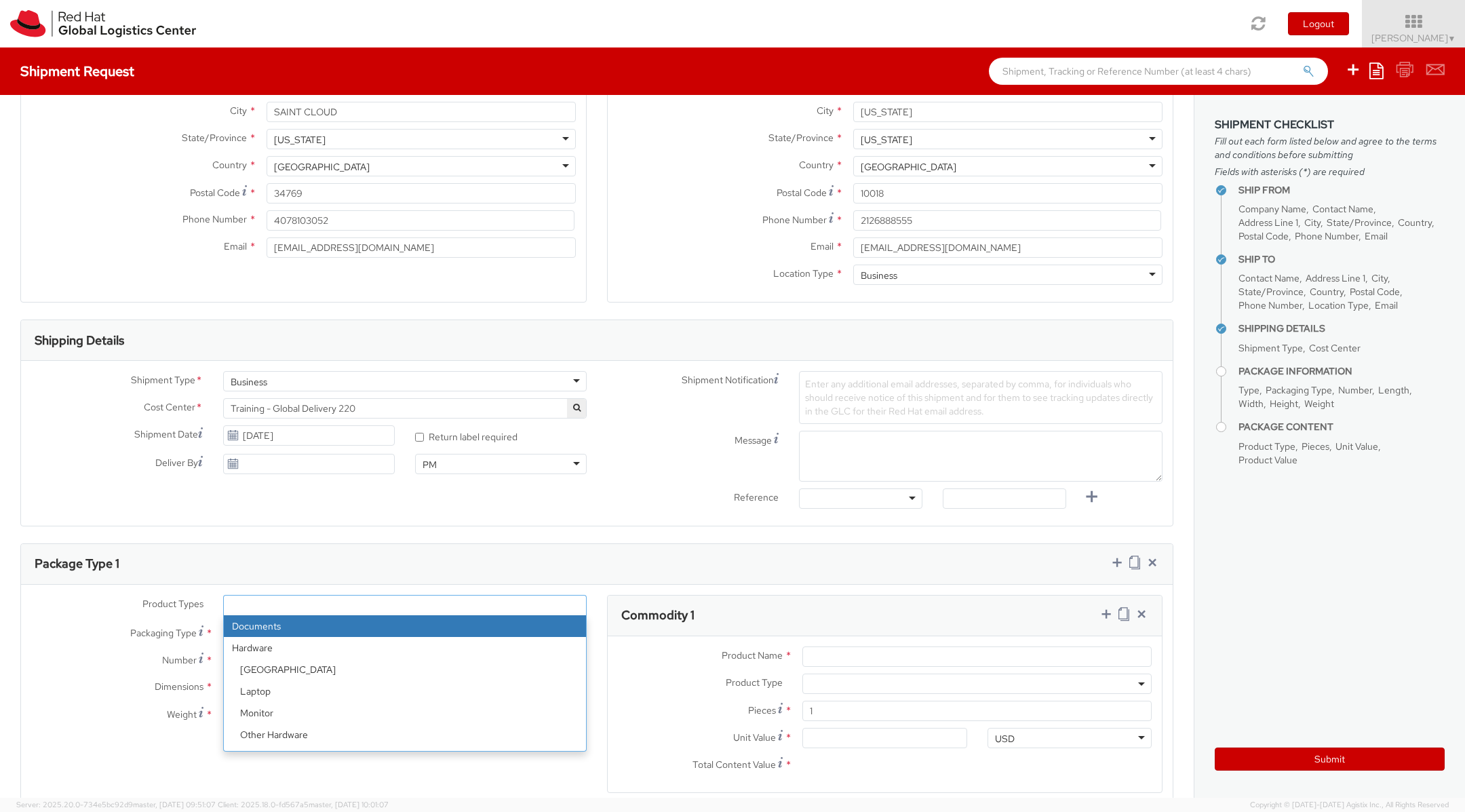
select select "DOCUMENT"
type input "Documents"
select select "DOCUMENT"
type input "1.00"
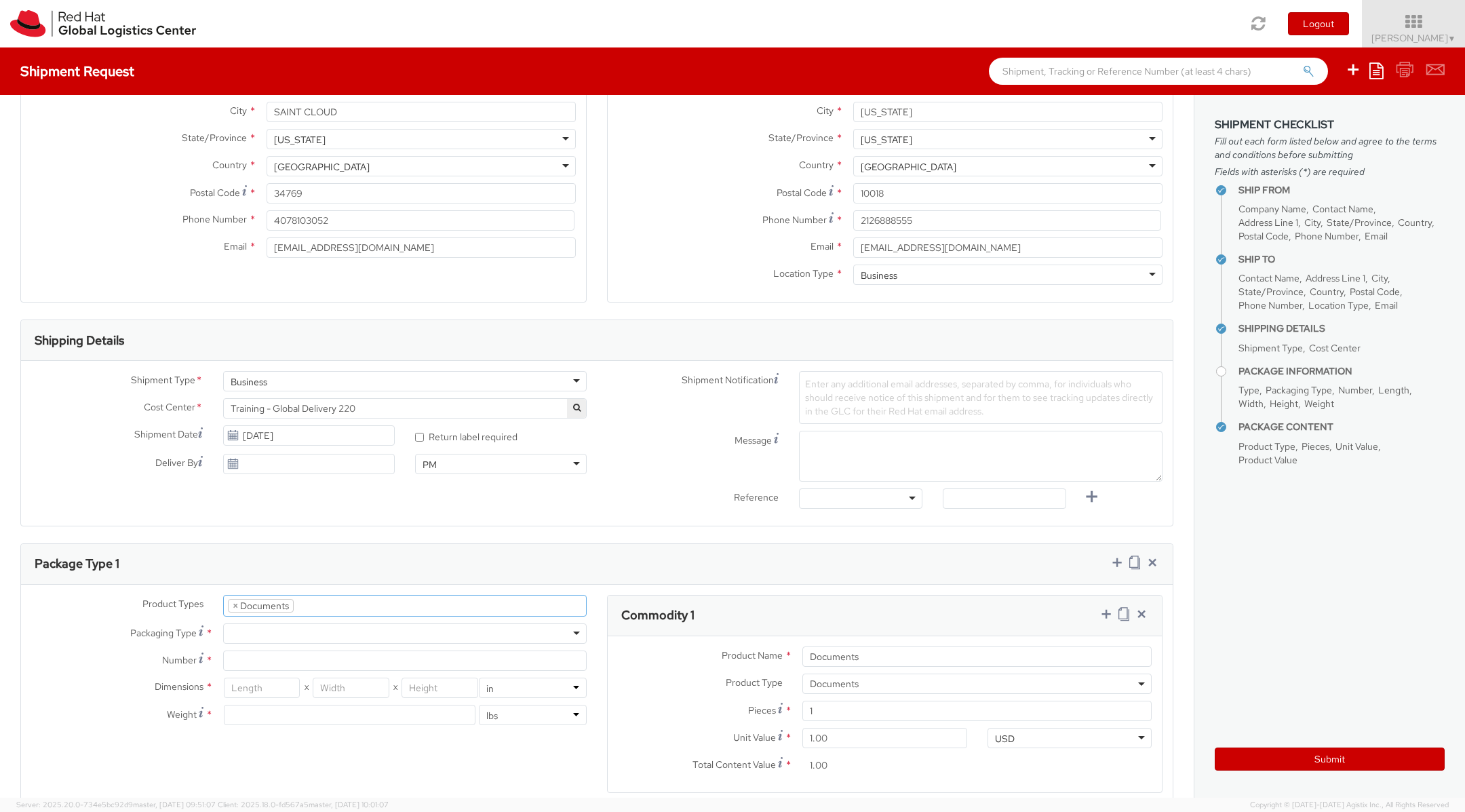
click at [263, 629] on div at bounding box center [404, 633] width 363 height 20
click at [261, 662] on input "Number *" at bounding box center [404, 660] width 363 height 20
type input "`"
type input "1"
type input "10.5"
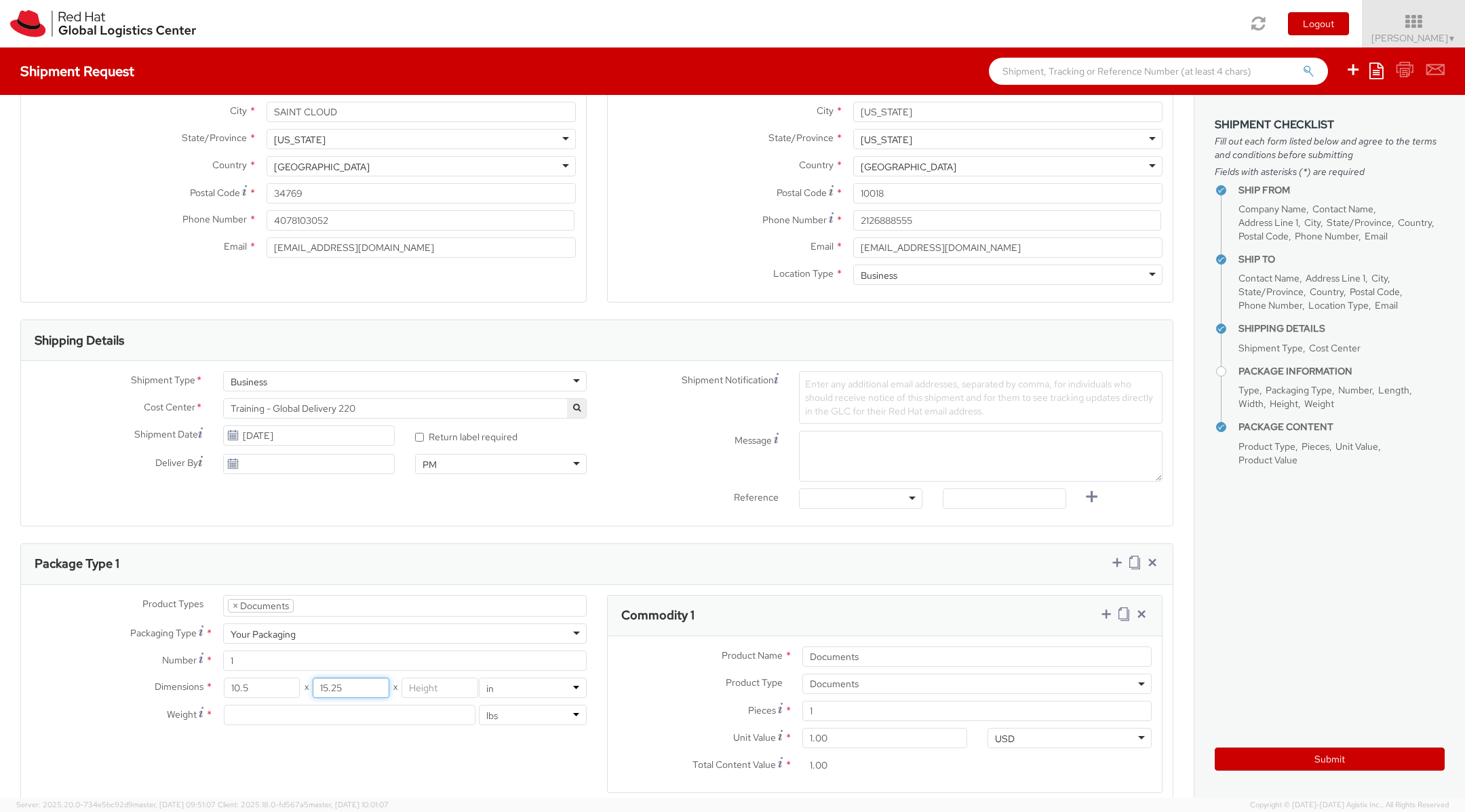
type input "15.25"
click at [254, 683] on input "10.5" at bounding box center [262, 687] width 76 height 20
click at [285, 688] on input "number" at bounding box center [262, 687] width 76 height 20
type input "10.5"
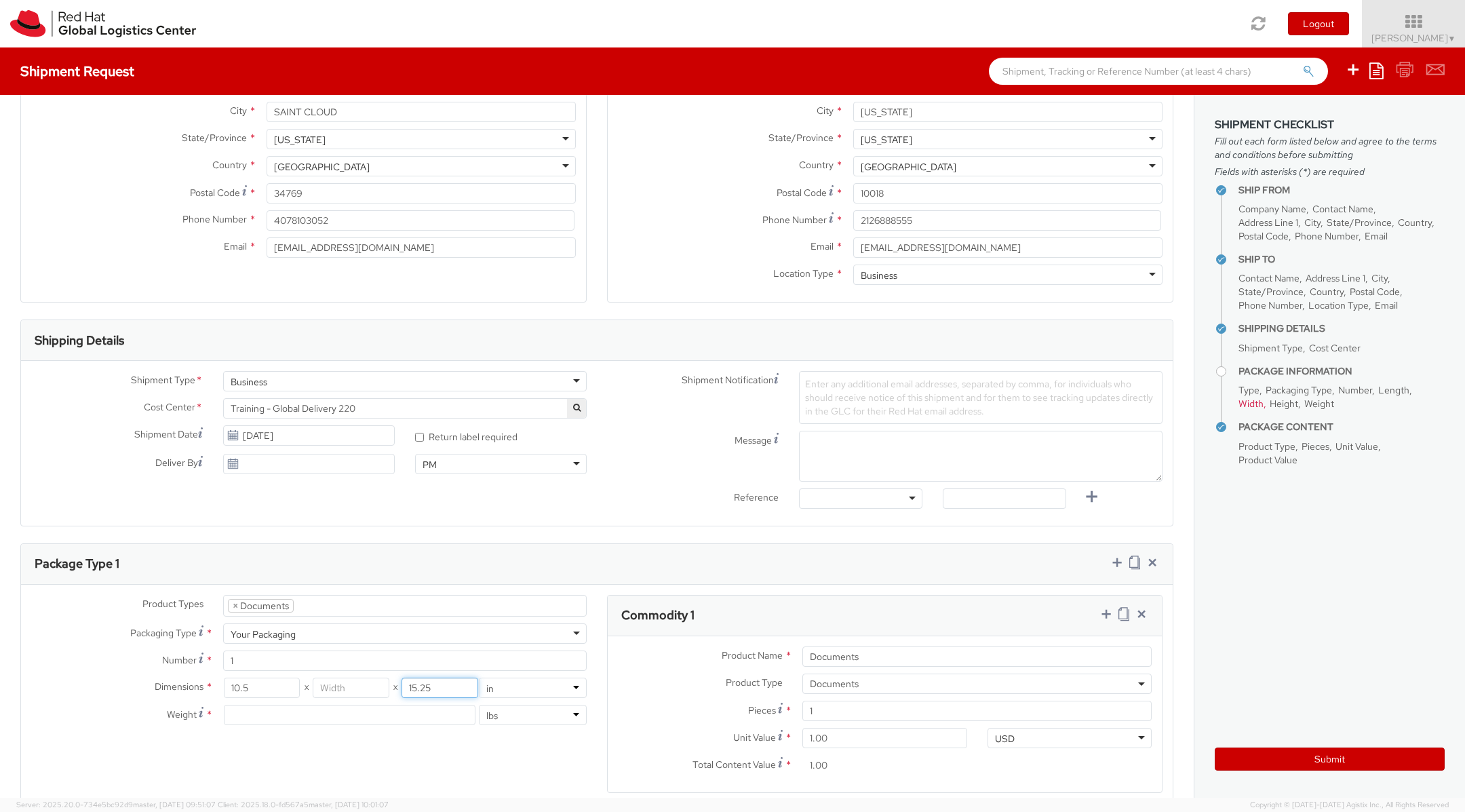
type input "15.25"
click at [354, 677] on input "number" at bounding box center [350, 687] width 76 height 20
type input "2"
click at [258, 717] on input "number" at bounding box center [350, 714] width 252 height 20
click at [500, 708] on select "lbs kgs" at bounding box center [532, 714] width 108 height 20
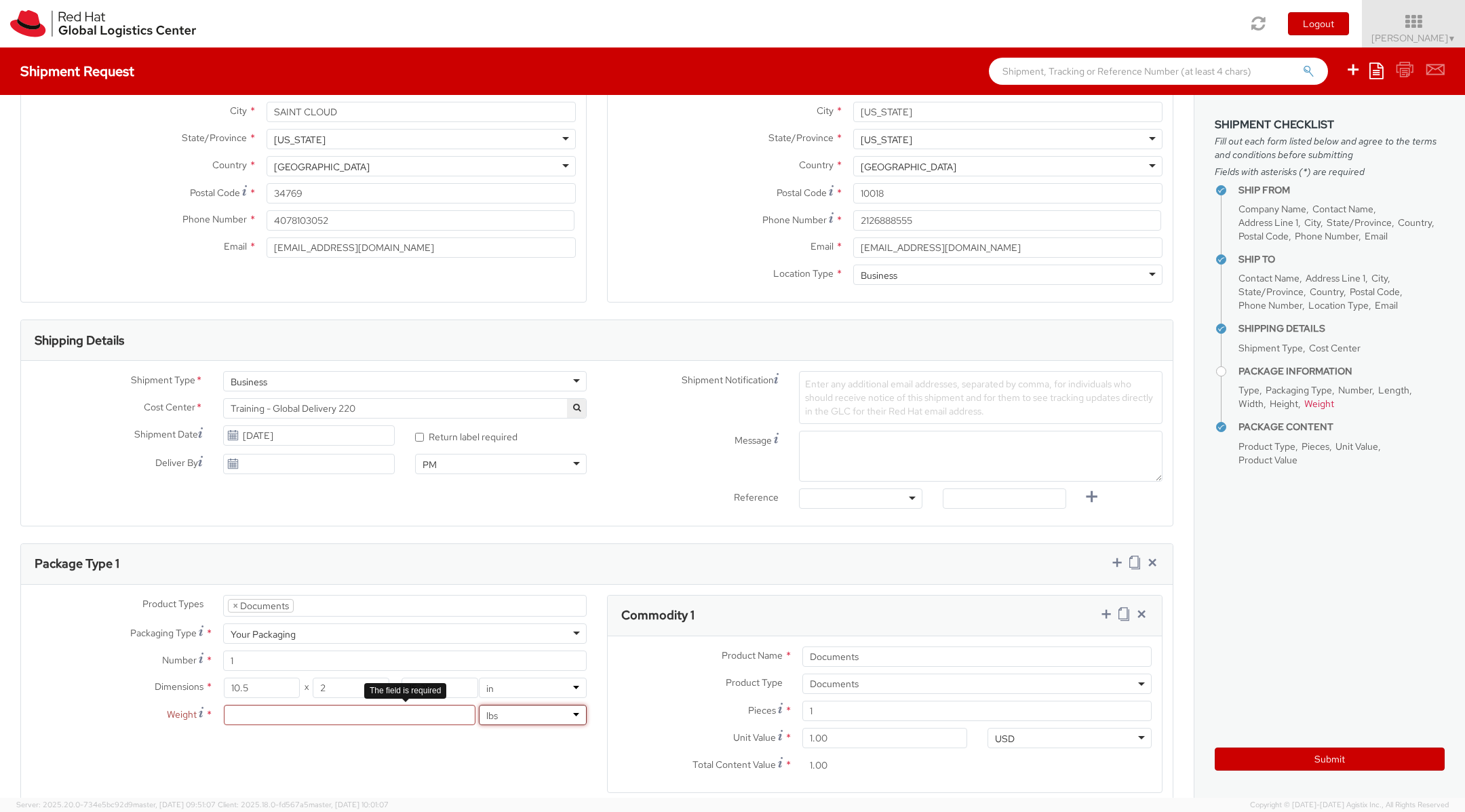
click at [479, 704] on select "lbs kgs" at bounding box center [532, 714] width 108 height 20
click at [272, 713] on input "number" at bounding box center [350, 714] width 252 height 20
type input "1.5"
click at [333, 752] on div "Product Types * Documents Docking Station Laptop Monitor Other Hardware Server …" at bounding box center [597, 703] width 1152 height 215
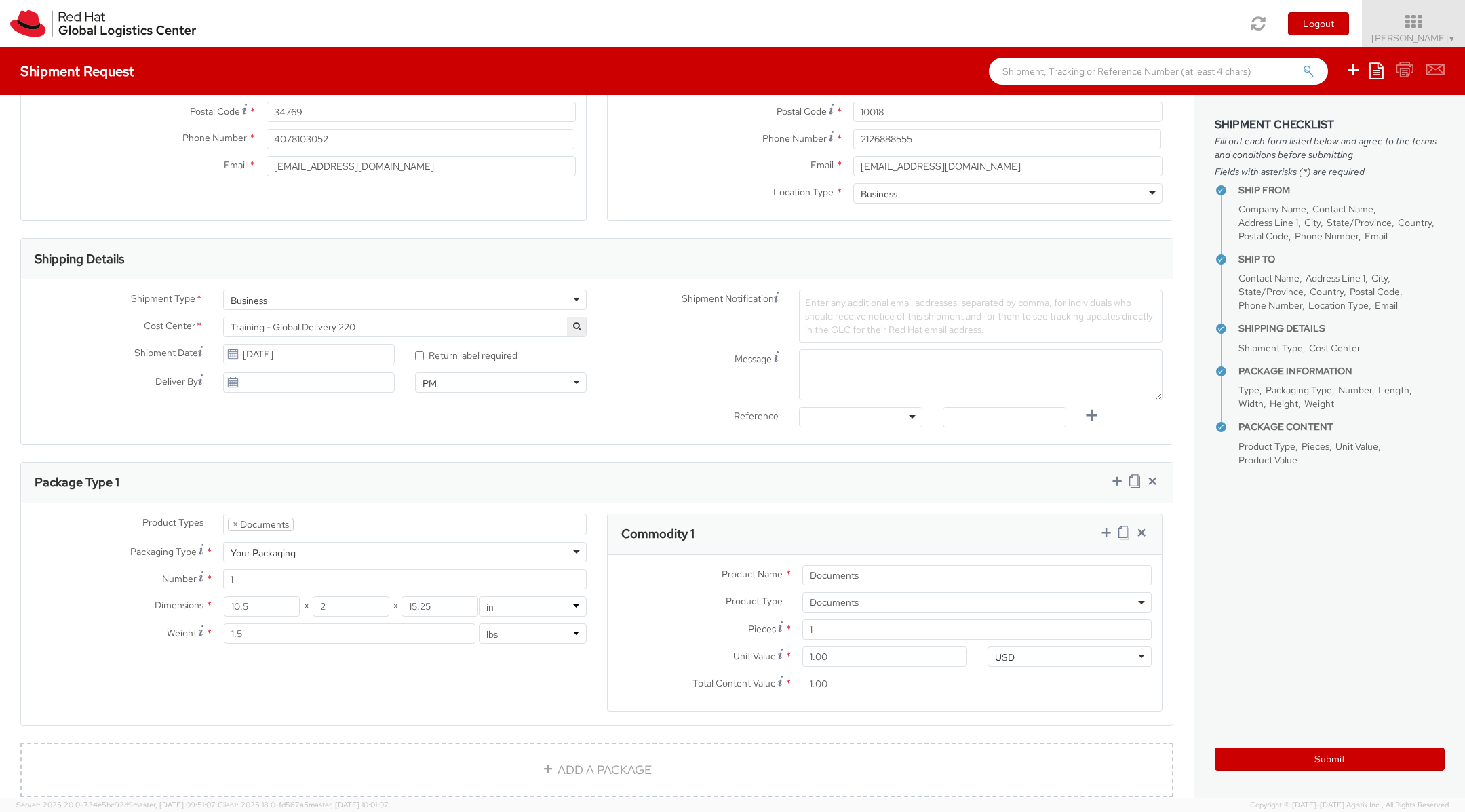
scroll to position [342, 0]
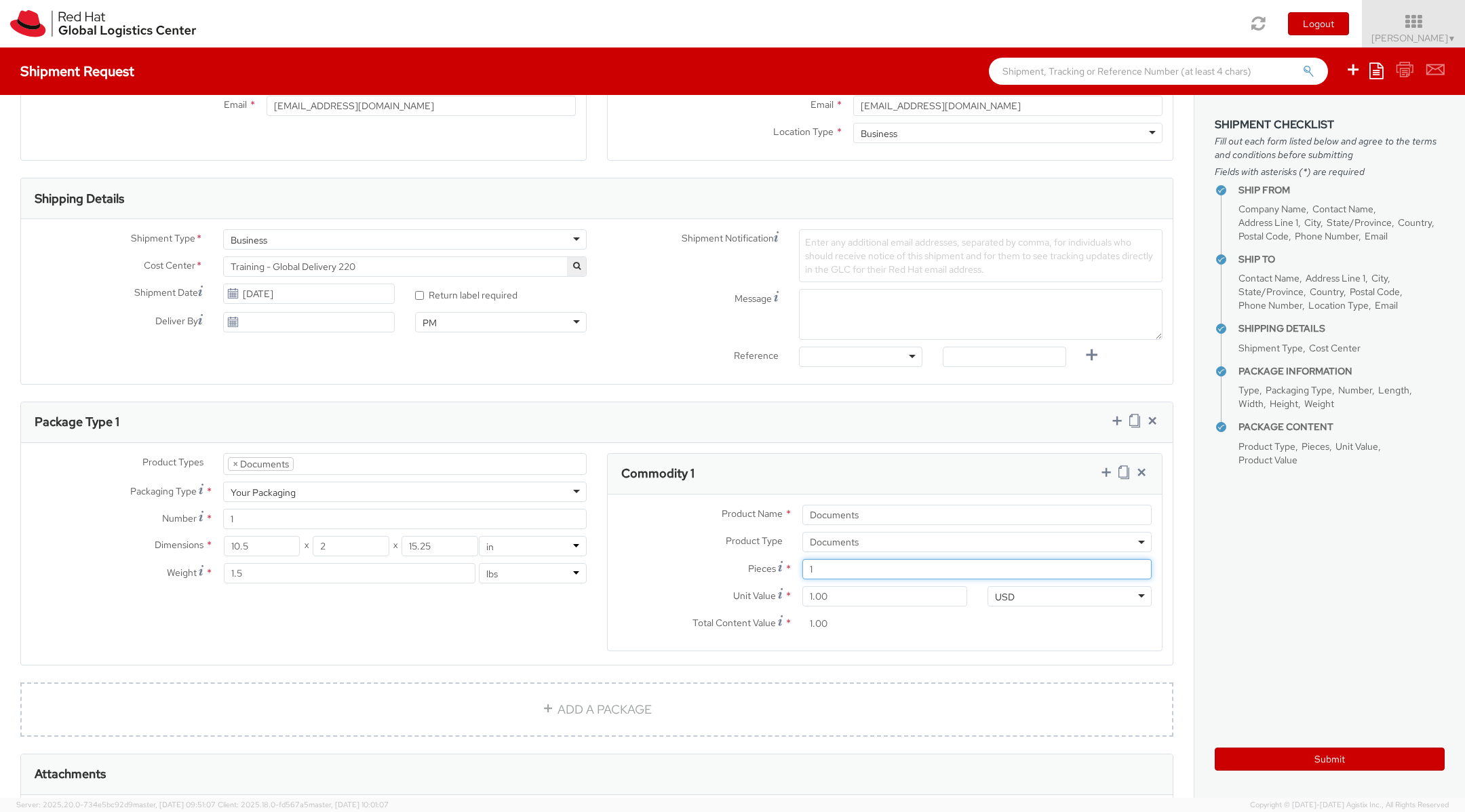
click at [830, 565] on input "1" at bounding box center [977, 569] width 349 height 20
type input "0.00"
type input "60"
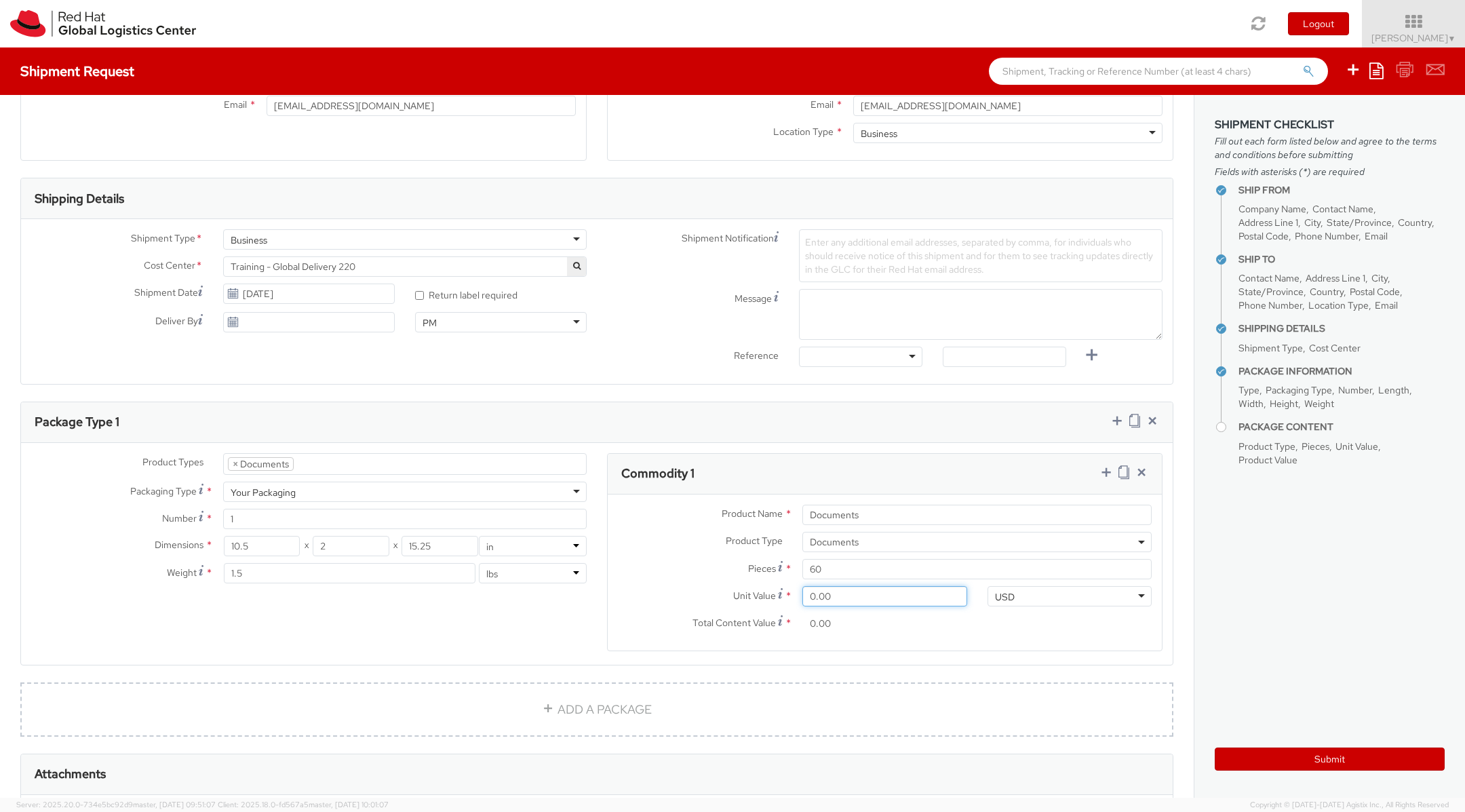
type input "1.00"
type input "60.00"
type input "10.00"
type input "600.00"
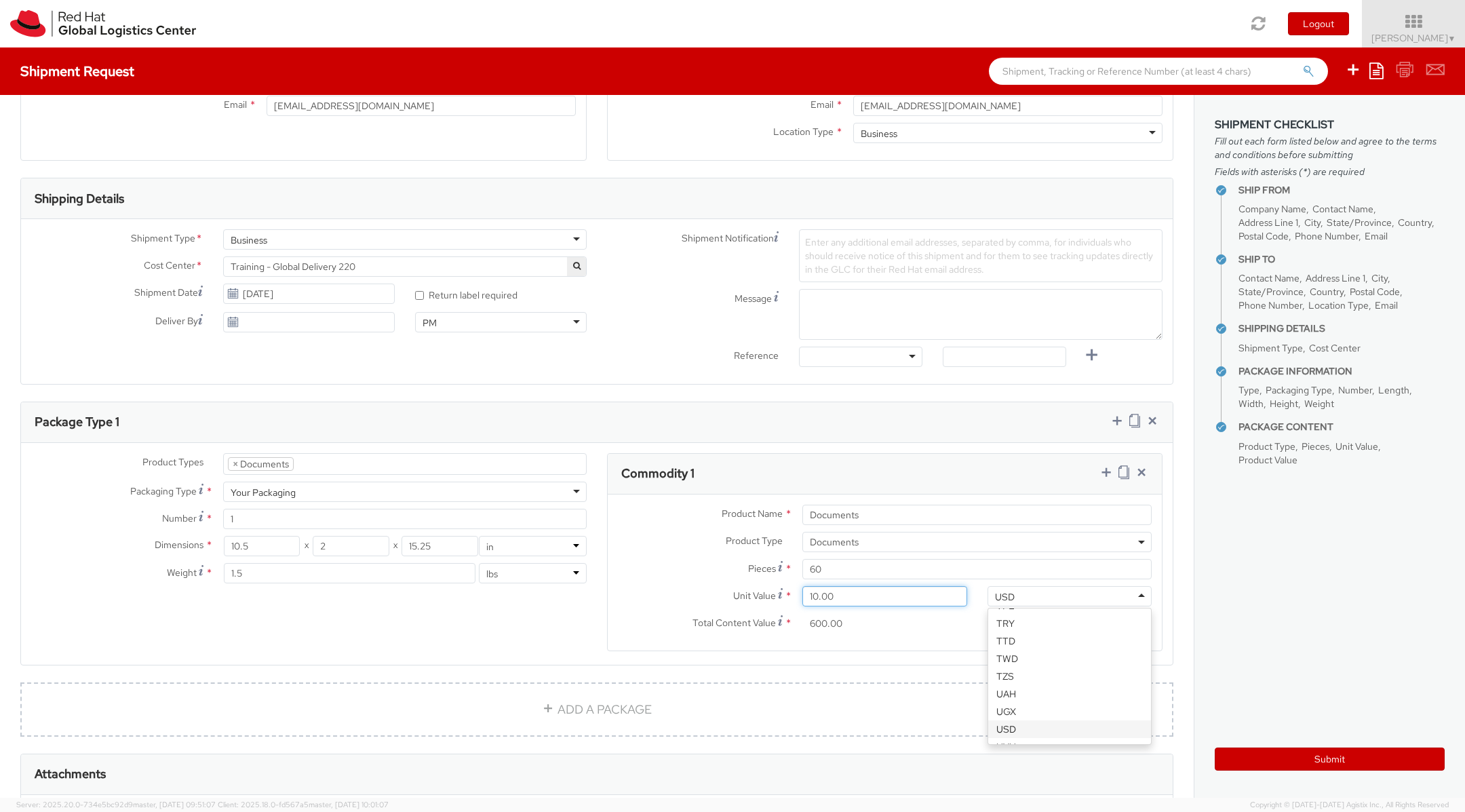
click at [912, 597] on input "10.00" at bounding box center [885, 596] width 165 height 20
type input "0.00"
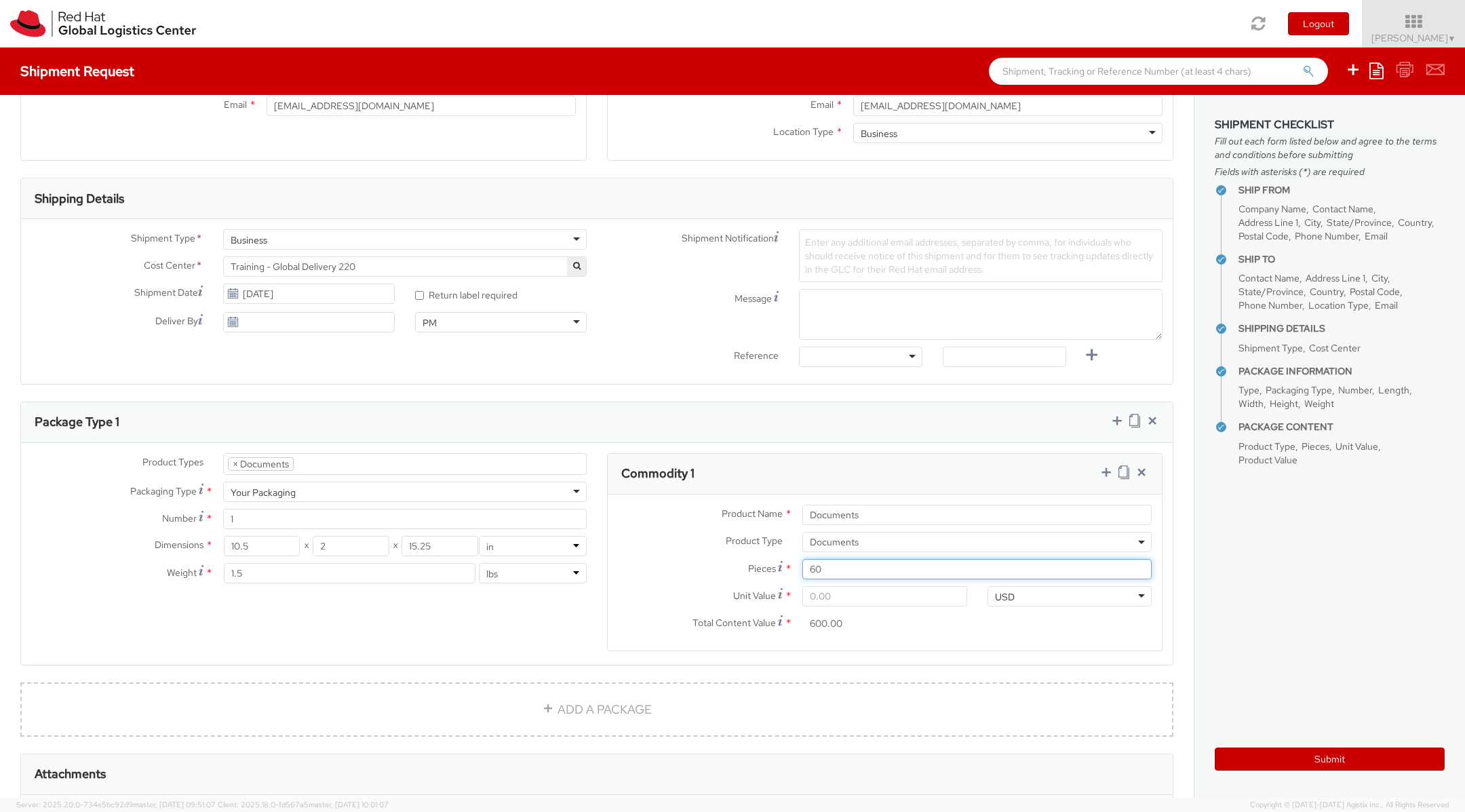
click at [913, 573] on input "60" at bounding box center [977, 569] width 349 height 20
type input "6"
type input "60.00"
type input "0.00"
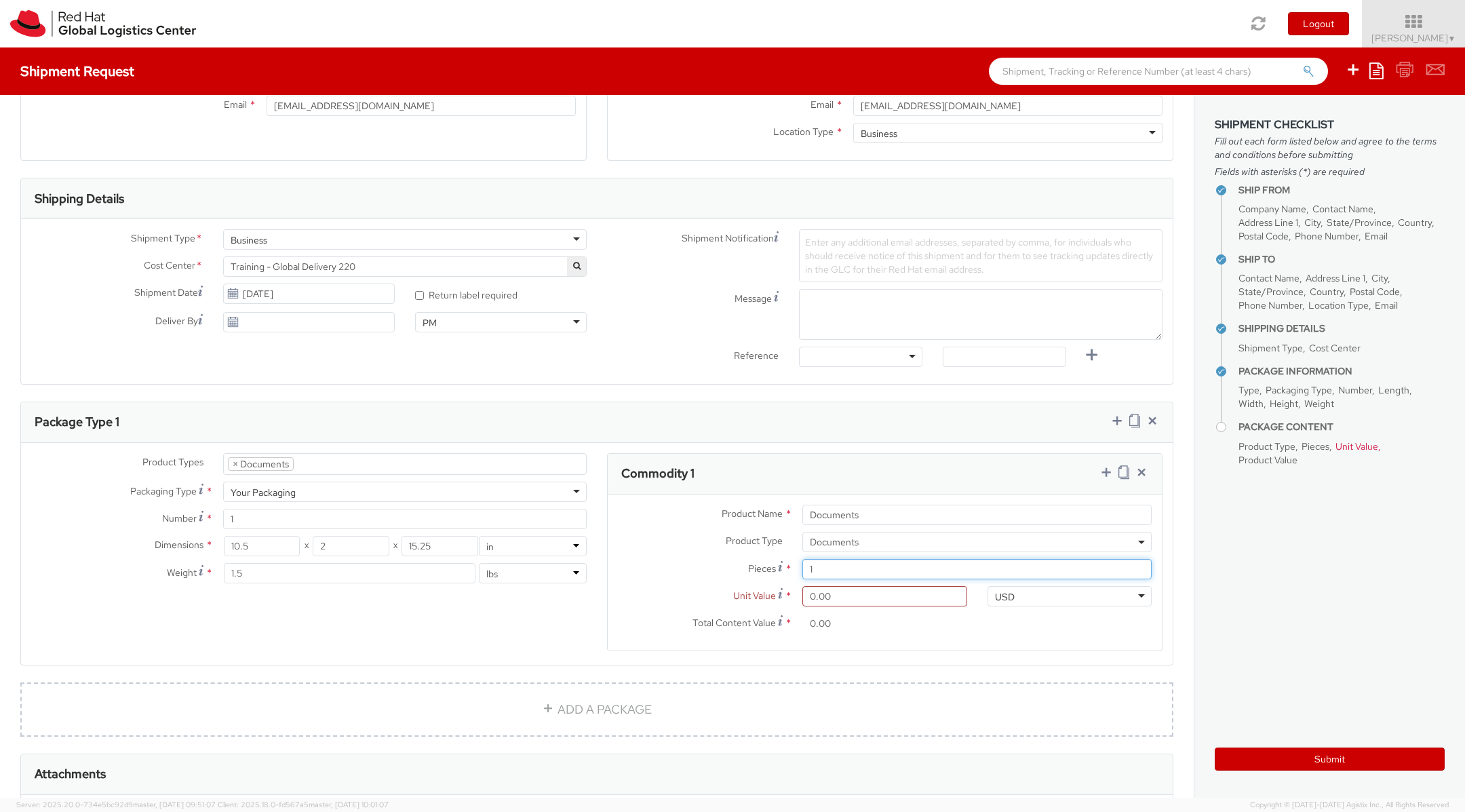
type input "1"
type input "1.00"
type input "10.00"
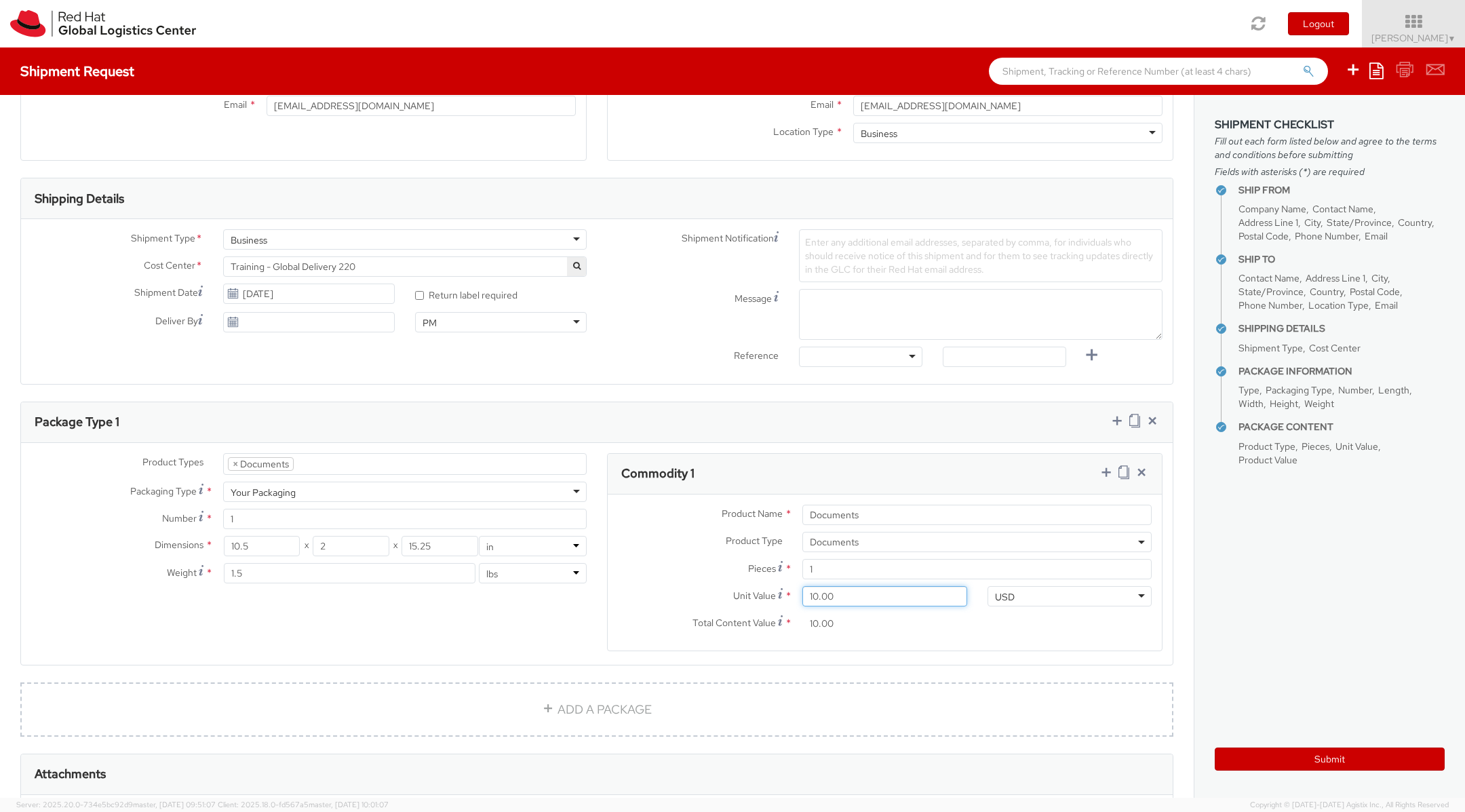
type input "100.00"
click at [810, 698] on link "ADD A PACKAGE" at bounding box center [597, 710] width 1153 height 54
select select
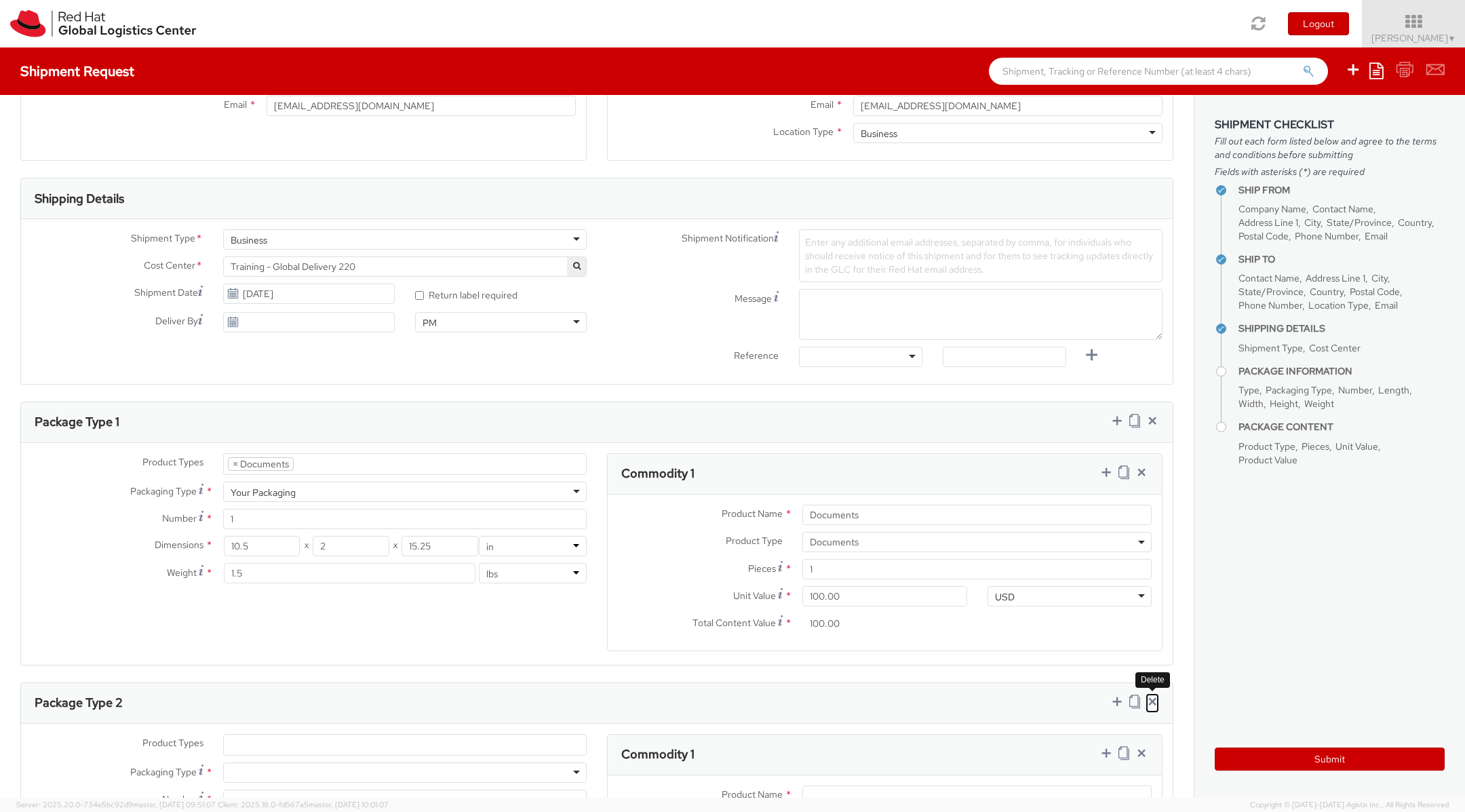
click at [1153, 696] on icon at bounding box center [1153, 702] width 14 height 14
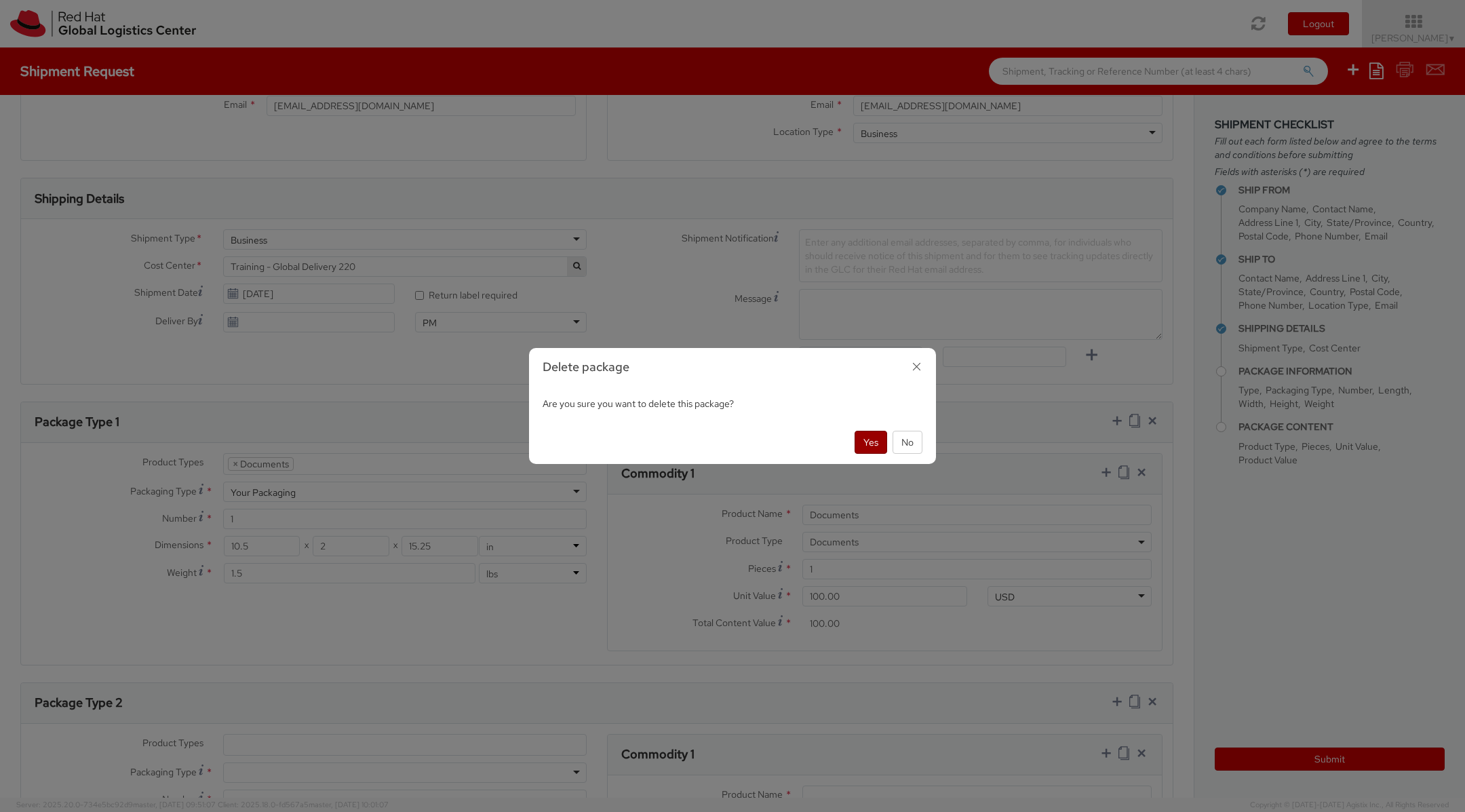
click at [863, 444] on button "Yes" at bounding box center [871, 442] width 32 height 23
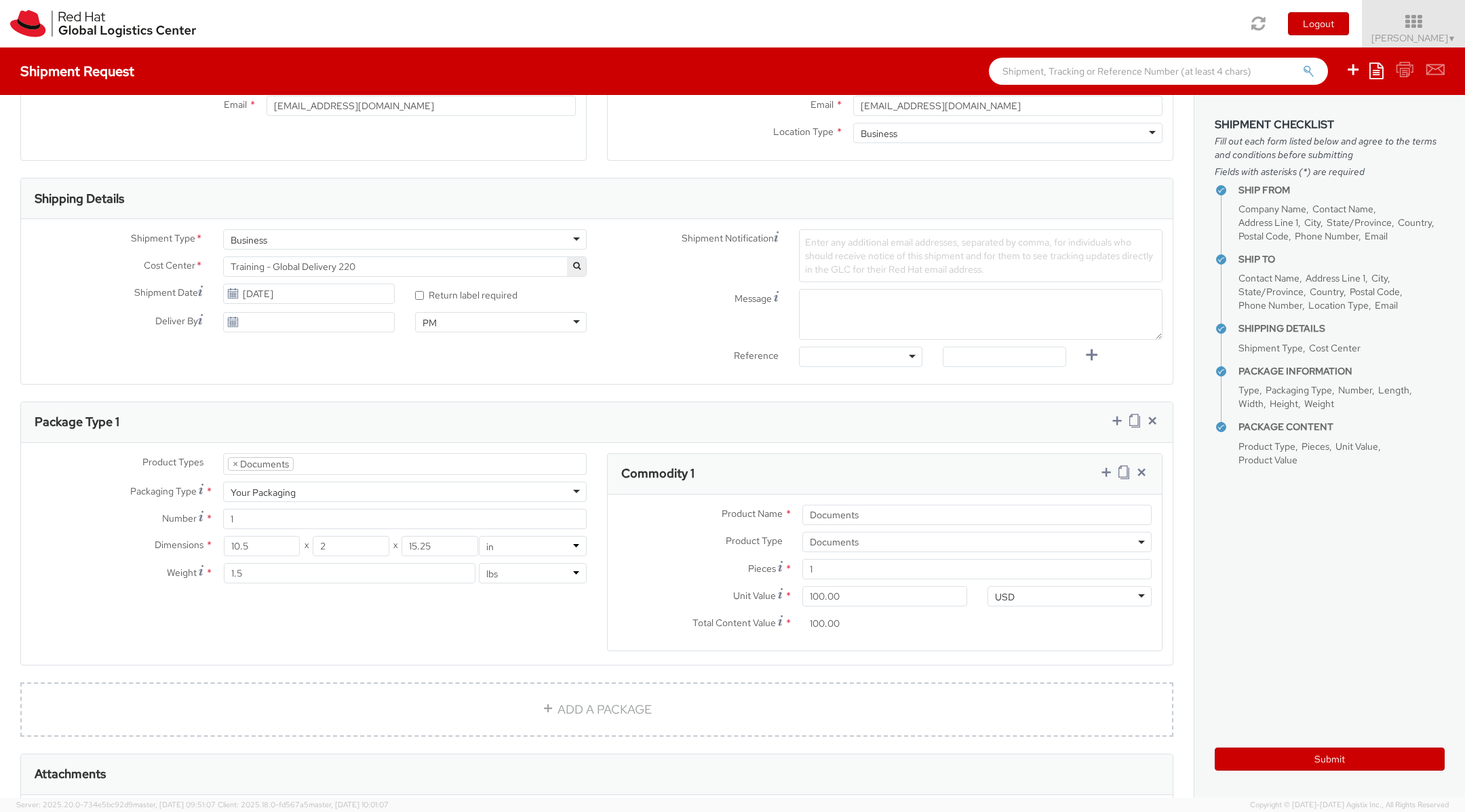
click at [686, 668] on agx-form-section "Package Type 1 Product Types * Documents Docking Station Laptop Monitor Other H…" at bounding box center [597, 542] width 1174 height 281
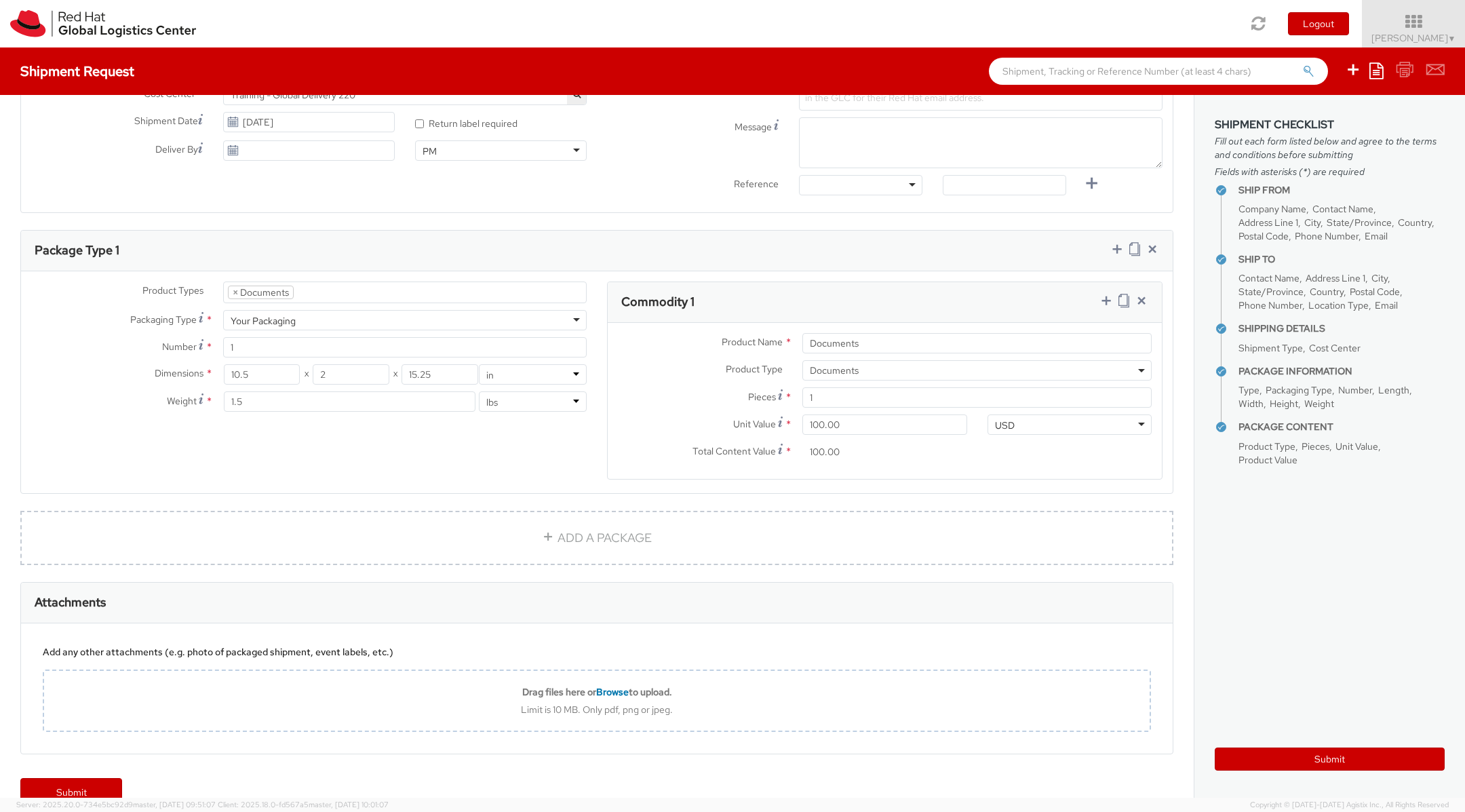
scroll to position [538, 0]
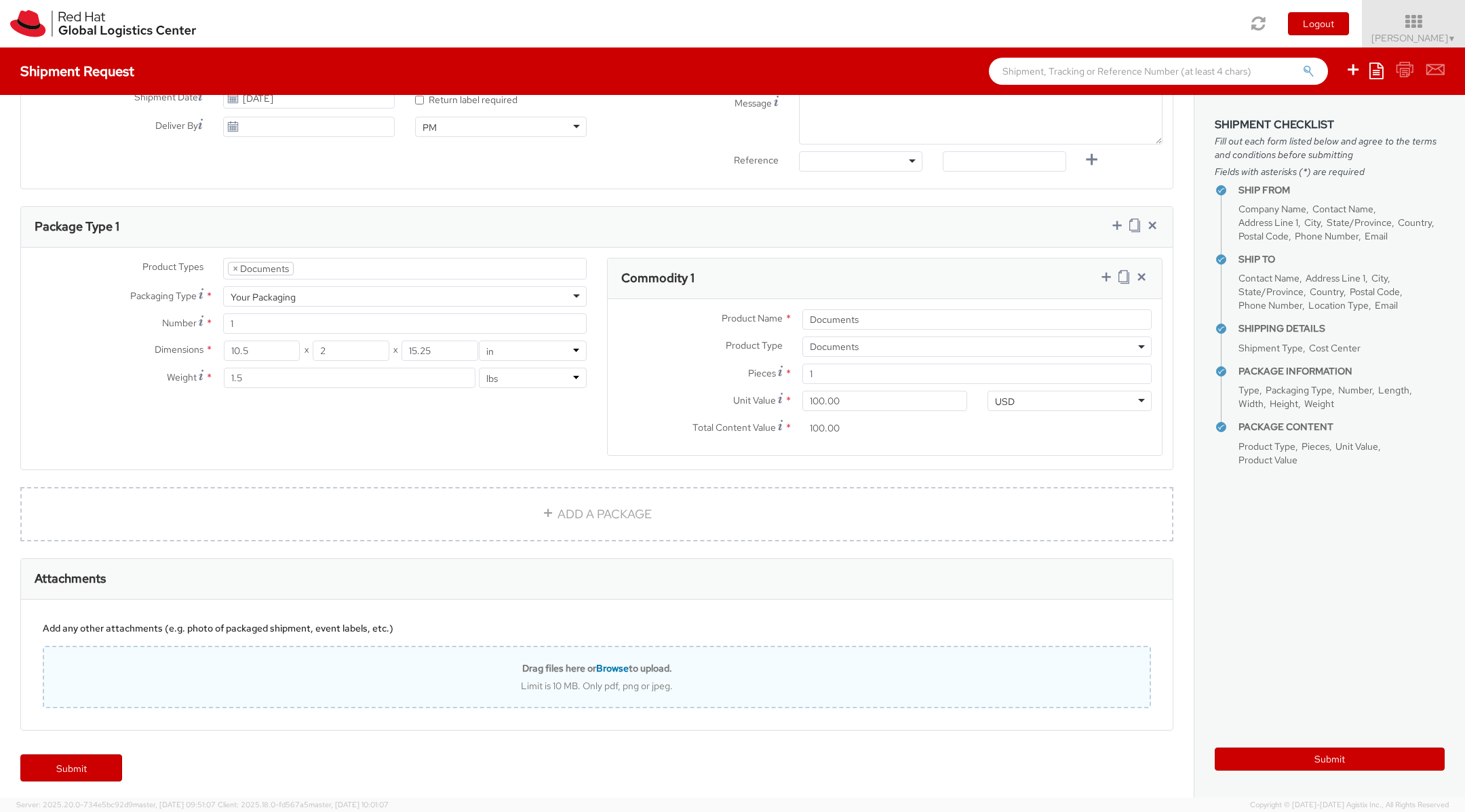
click at [606, 662] on span "Browse" at bounding box center [612, 668] width 32 height 12
type input "C:\fakepath\IMG_2420.jpg"
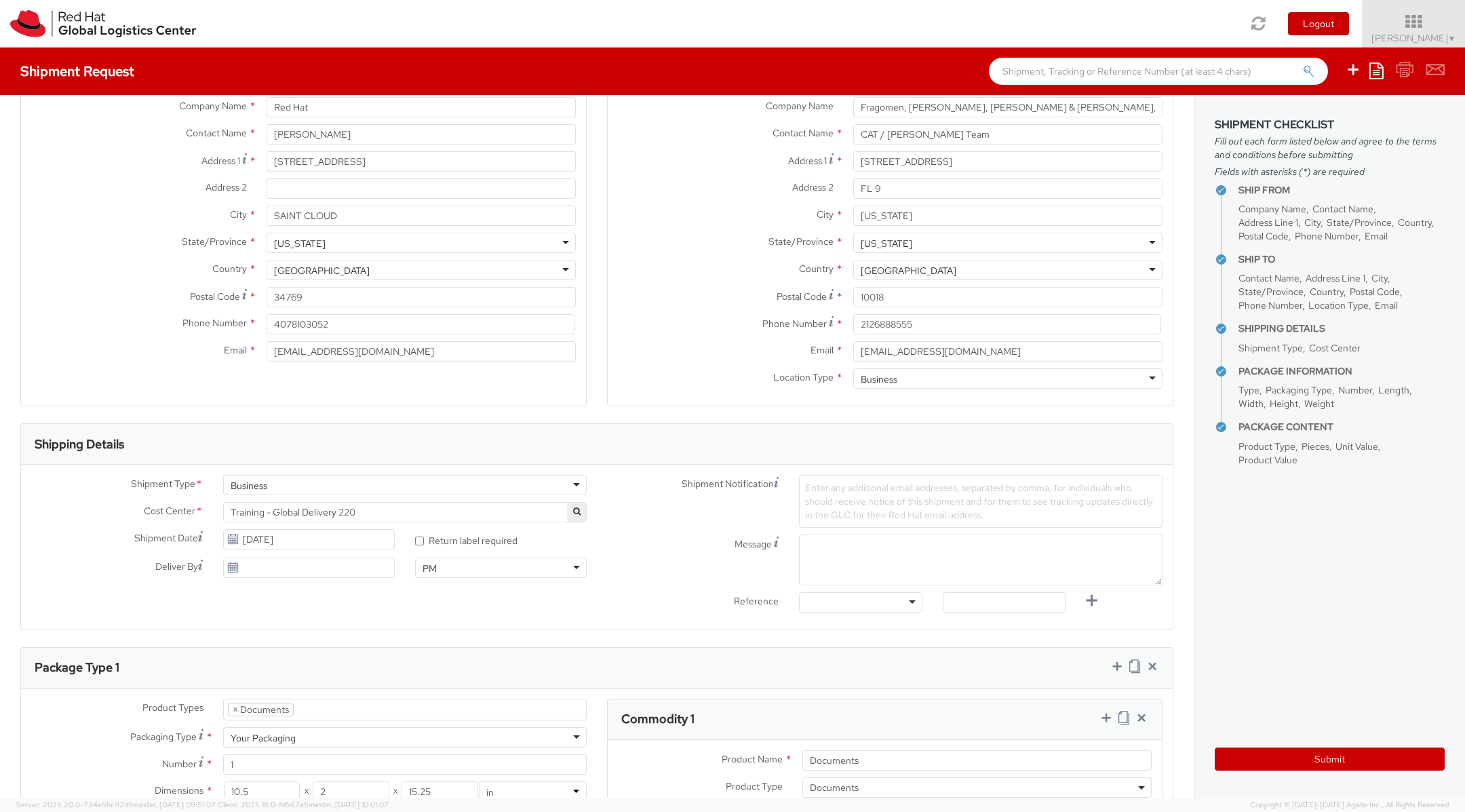
scroll to position [0, 0]
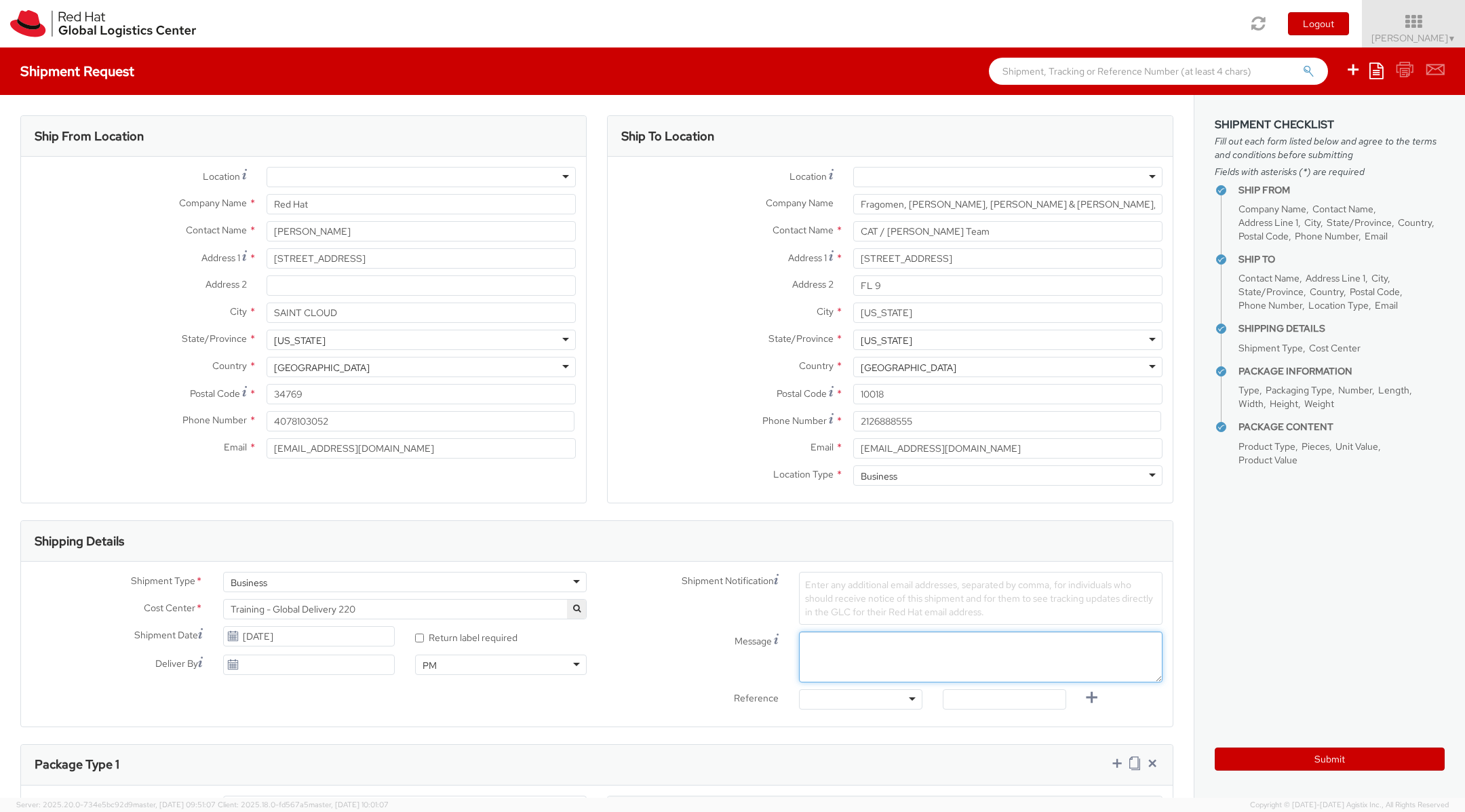
click at [819, 657] on textarea "Message" at bounding box center [980, 657] width 363 height 51
paste textarea "Case ID – 9873437 - ADRIAN ANDRADE"
type textarea "Case ID – 9873437 - ADRIAN ANDRADE"
click at [814, 698] on div at bounding box center [860, 699] width 123 height 20
click at [986, 692] on input "text" at bounding box center [1004, 699] width 123 height 20
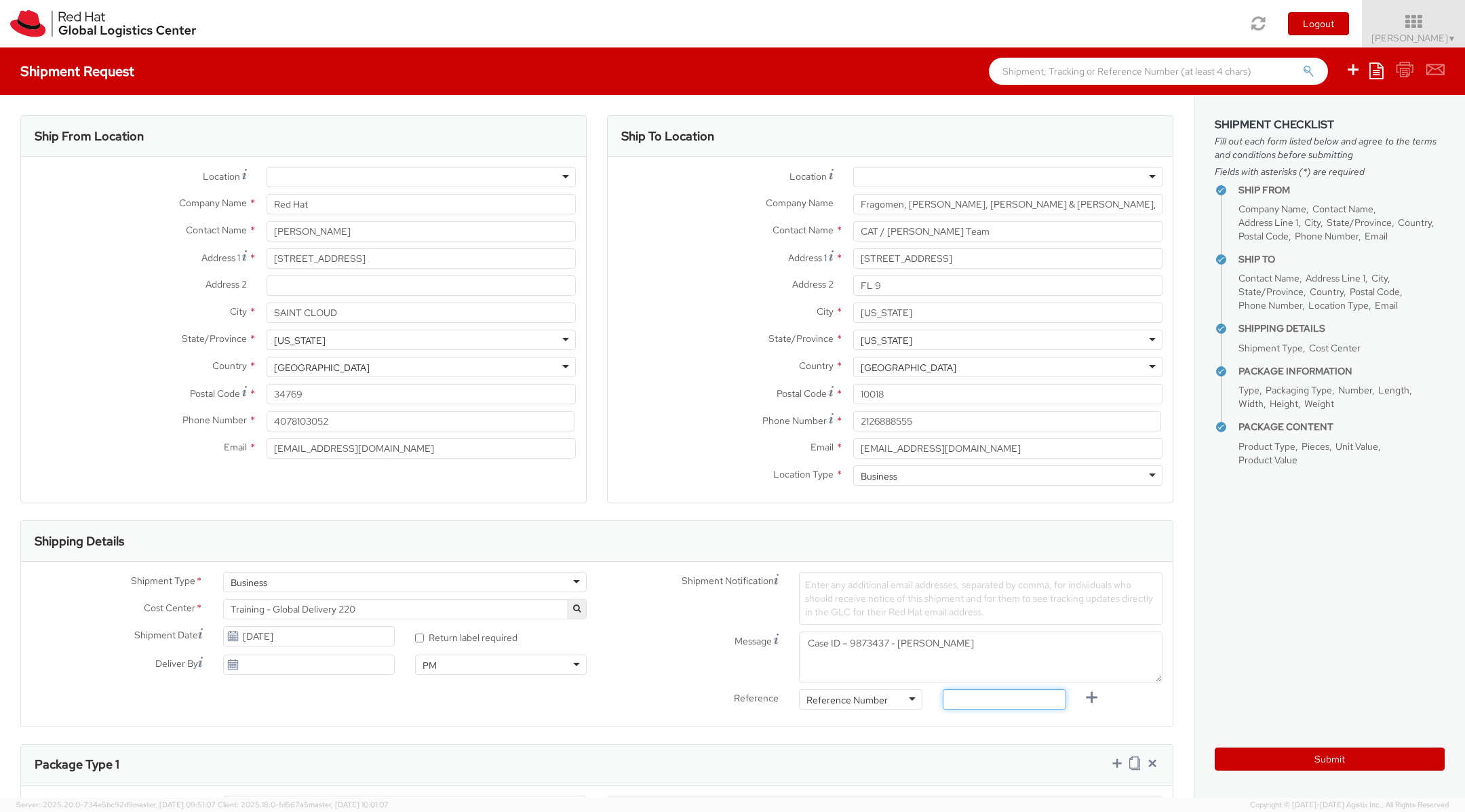
paste input "Case ID – 9873437 - ADRIAN ANDRADE"
type input "Case ID – 9873437"
click at [508, 715] on div "Shipment Type * Business Business Batch Business Personal Cost Center * Trainin…" at bounding box center [597, 644] width 1152 height 164
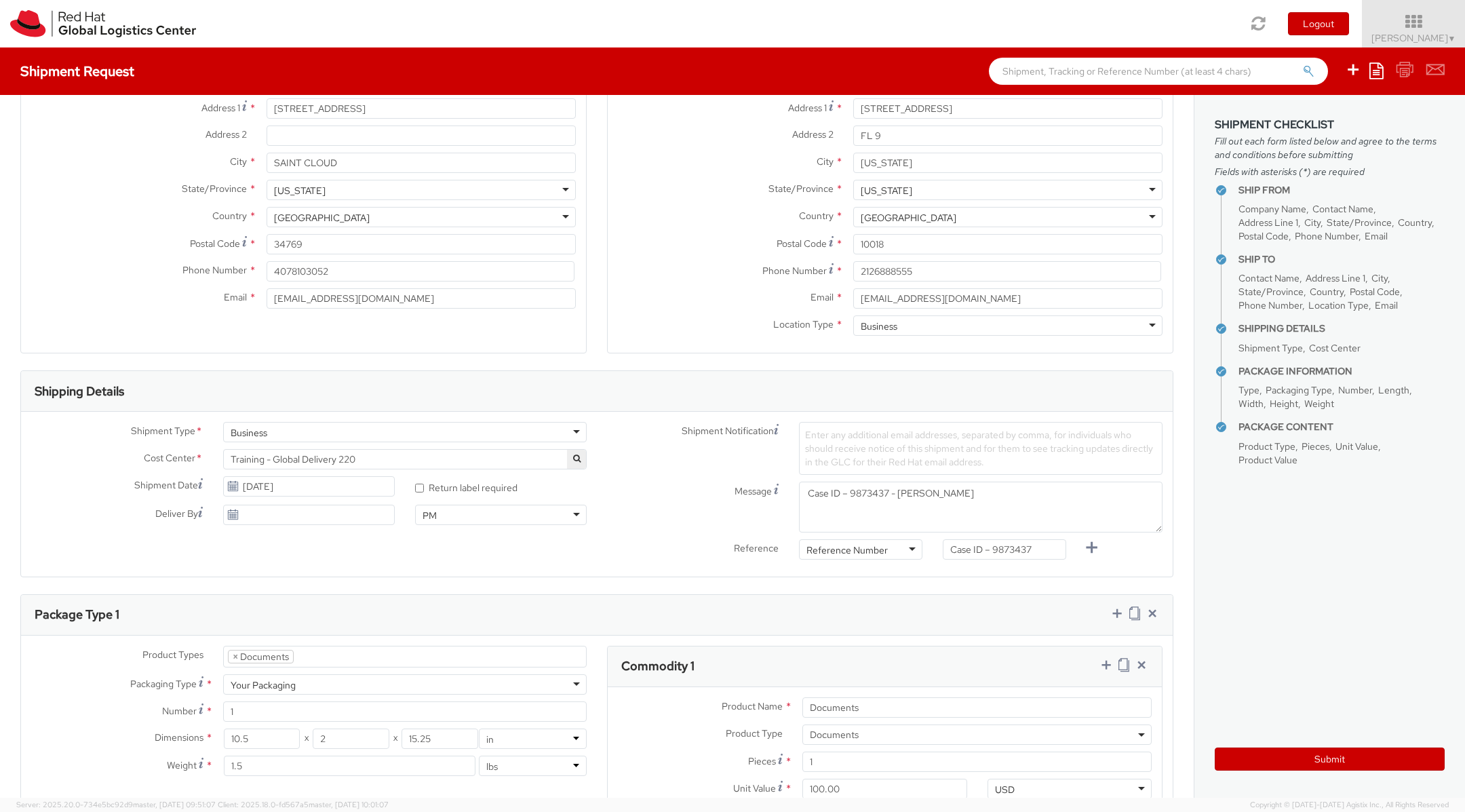
scroll to position [178, 0]
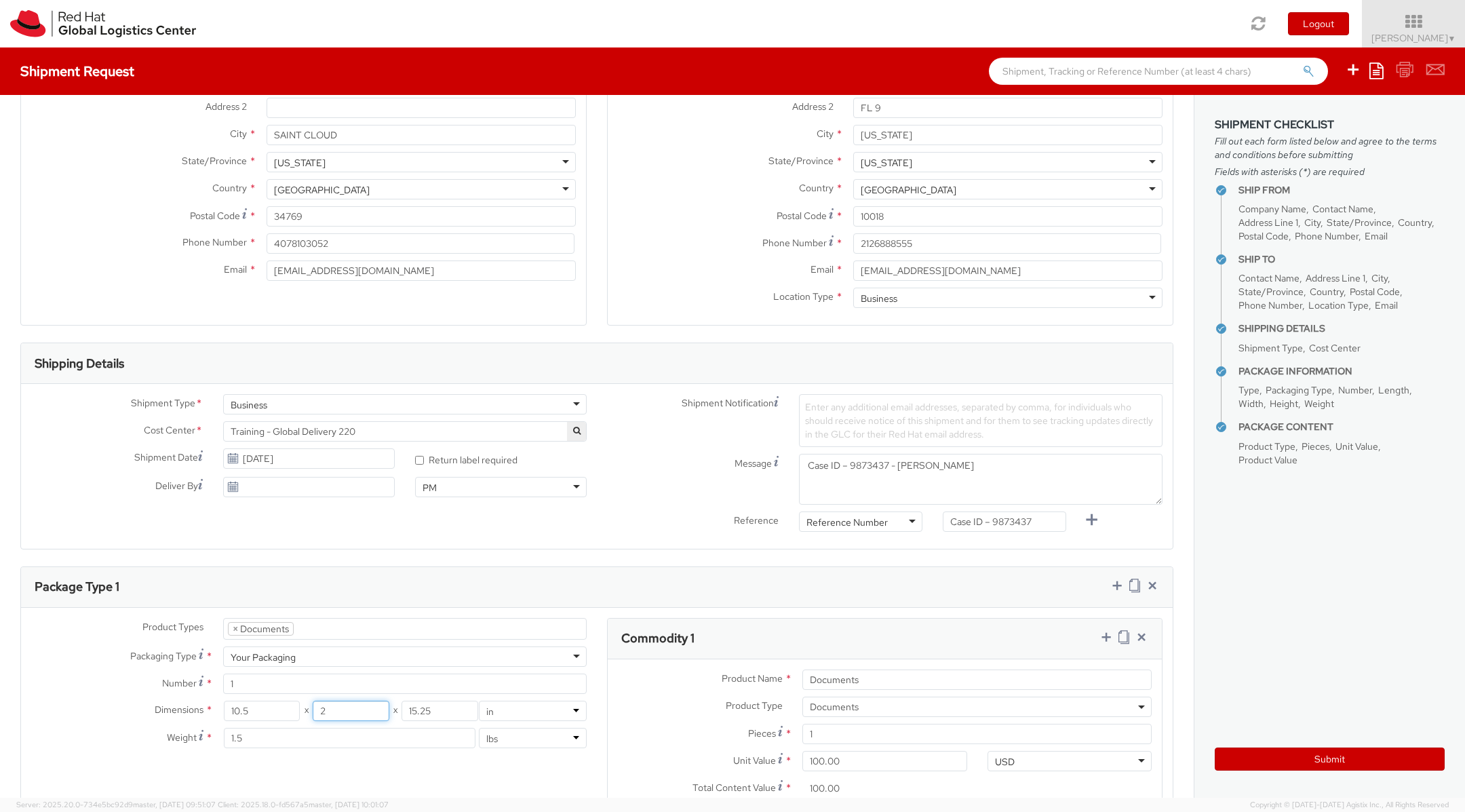
click at [358, 715] on input "2" at bounding box center [350, 710] width 76 height 20
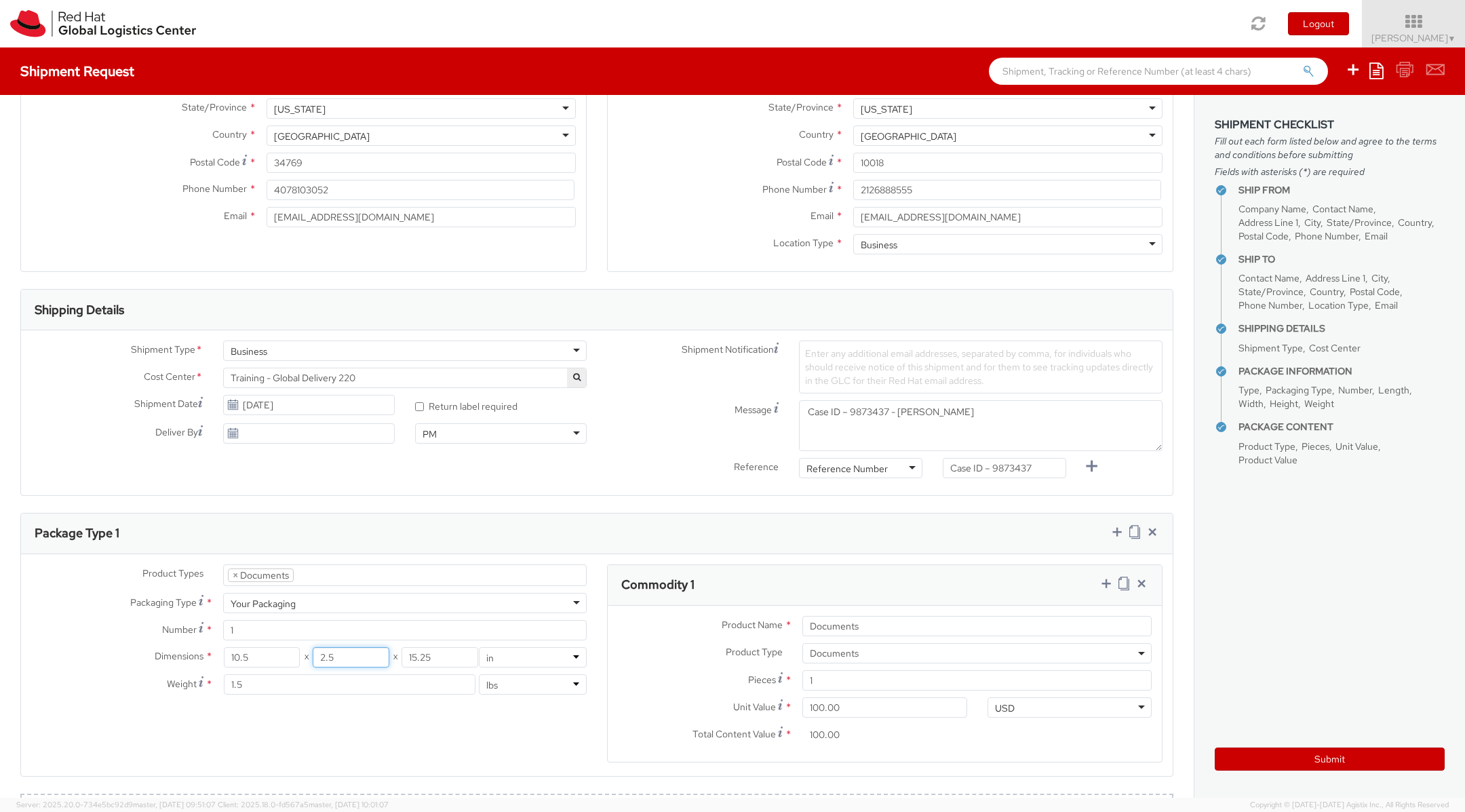
scroll to position [232, 0]
type input "2.5"
click at [333, 735] on div "Product Types * Documents Docking Station Laptop Monitor Other Hardware Server …" at bounding box center [597, 671] width 1152 height 215
click at [368, 712] on div "Product Types * Documents Docking Station Laptop Monitor Other Hardware Server …" at bounding box center [597, 671] width 1152 height 215
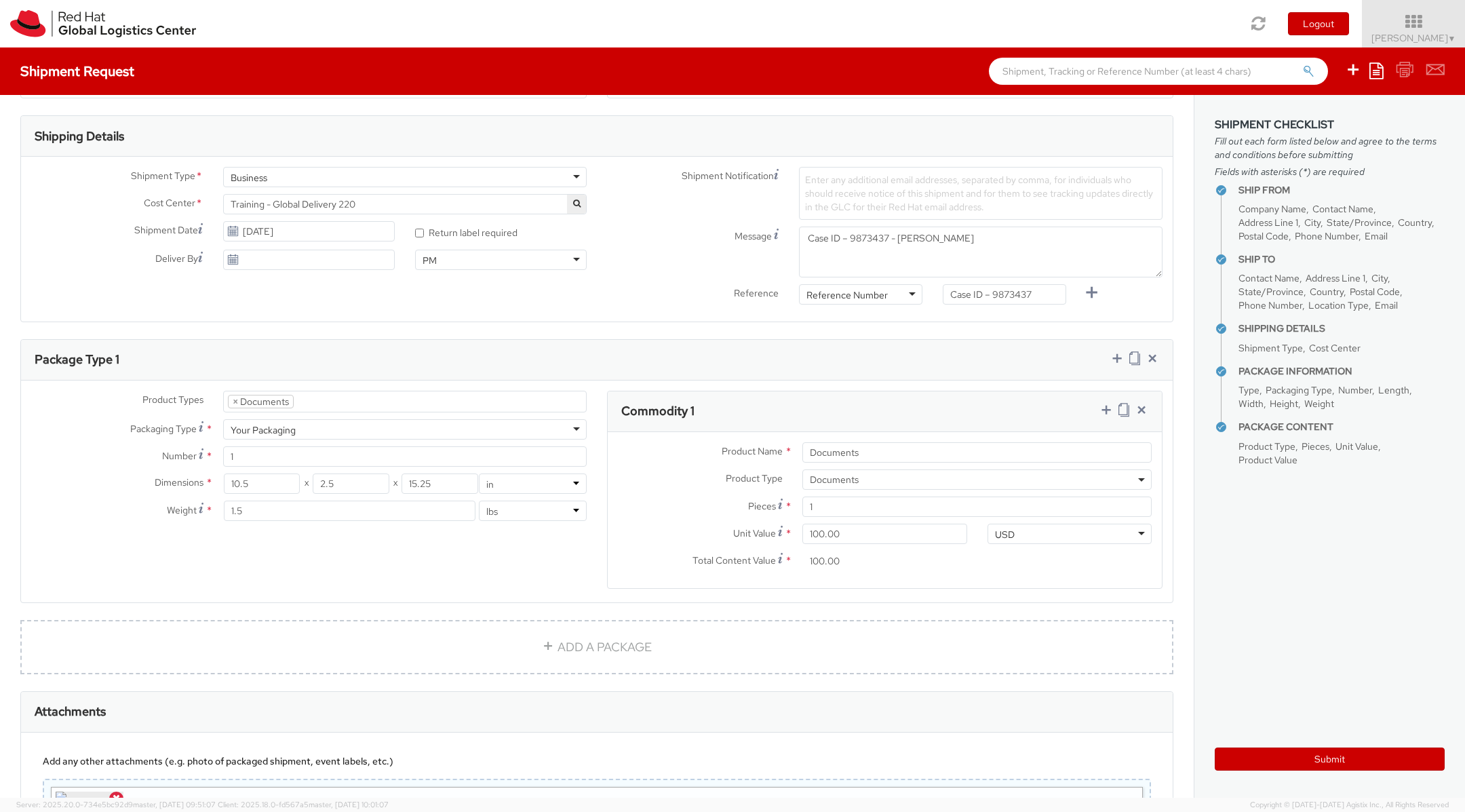
scroll to position [584, 0]
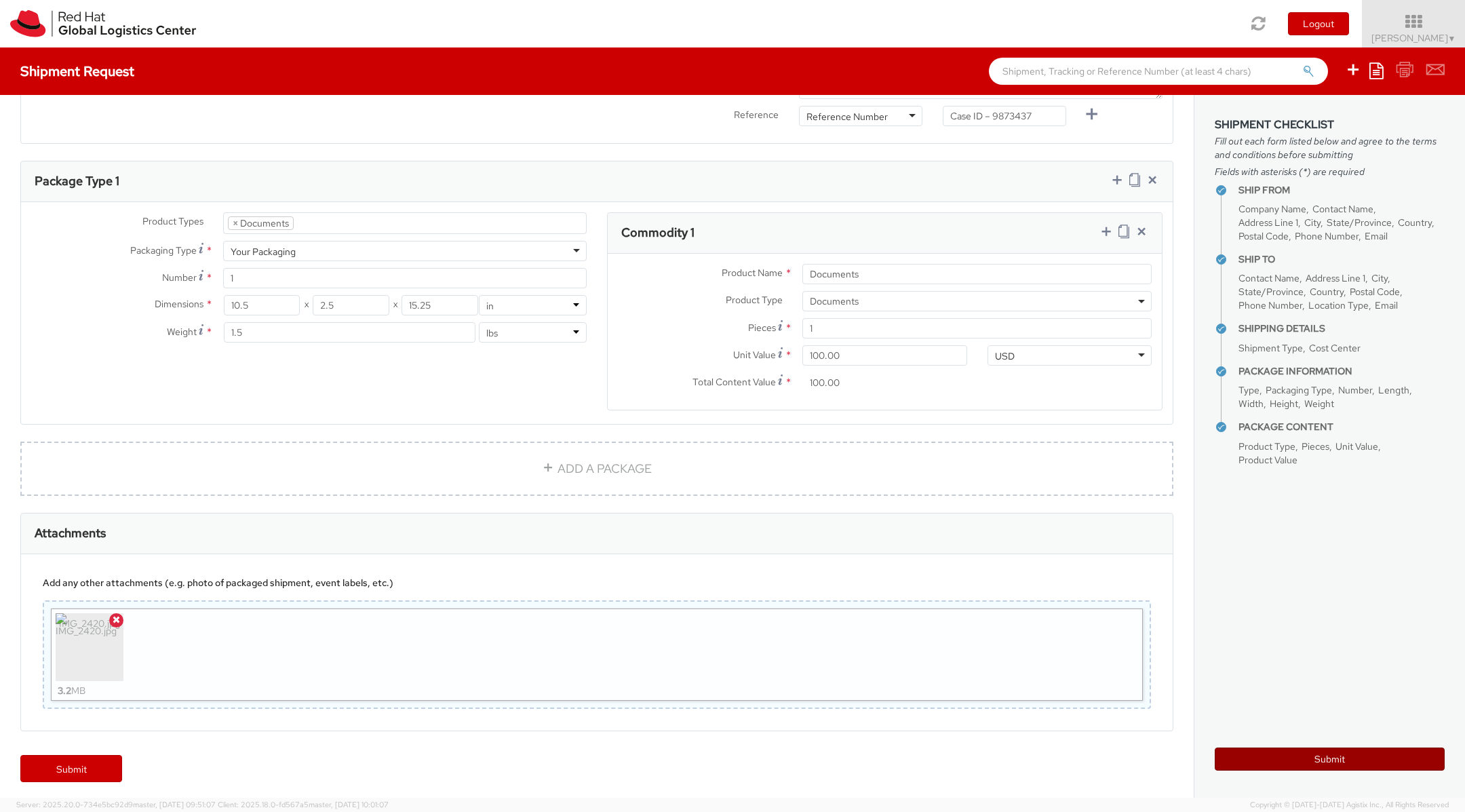
click at [1304, 756] on button "Submit" at bounding box center [1329, 759] width 230 height 23
